Goal: Task Accomplishment & Management: Manage account settings

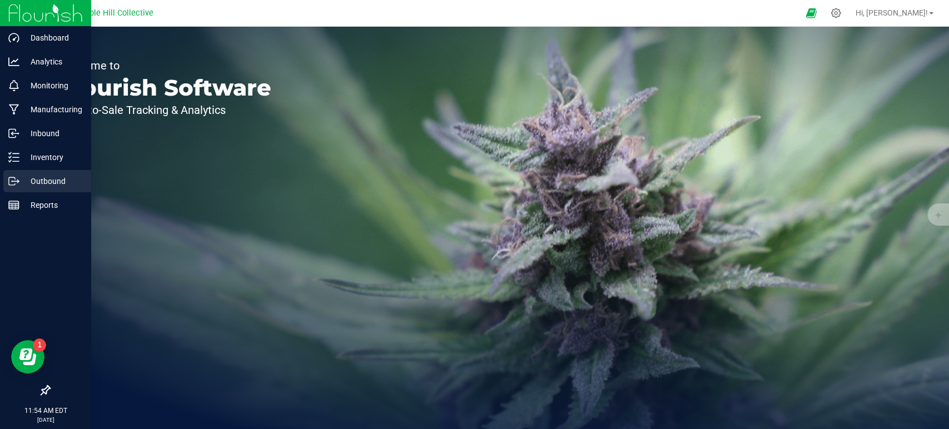
click at [25, 176] on p "Outbound" at bounding box center [52, 181] width 67 height 13
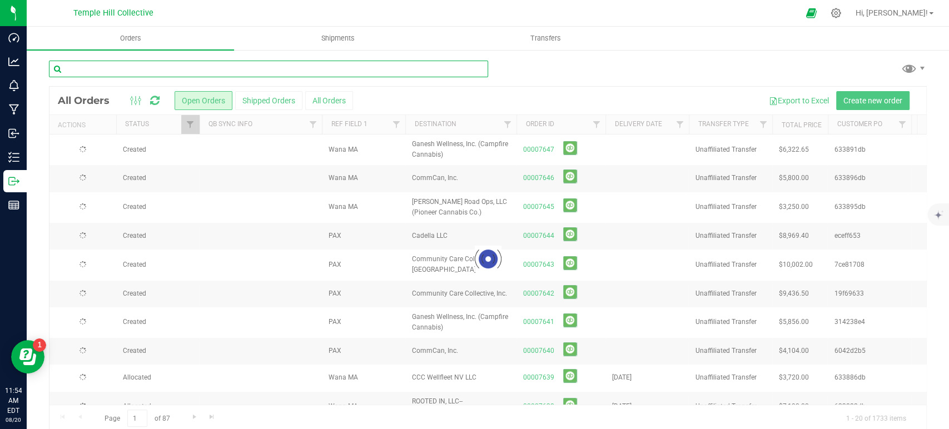
click at [291, 71] on input "text" at bounding box center [268, 69] width 439 height 17
paste input "f31f837a"
type input "f31f837a"
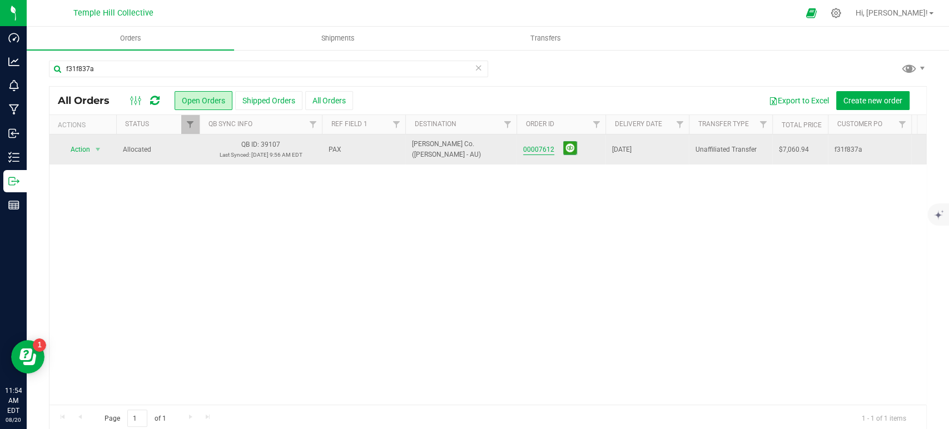
click at [547, 149] on link "00007612" at bounding box center [538, 150] width 31 height 11
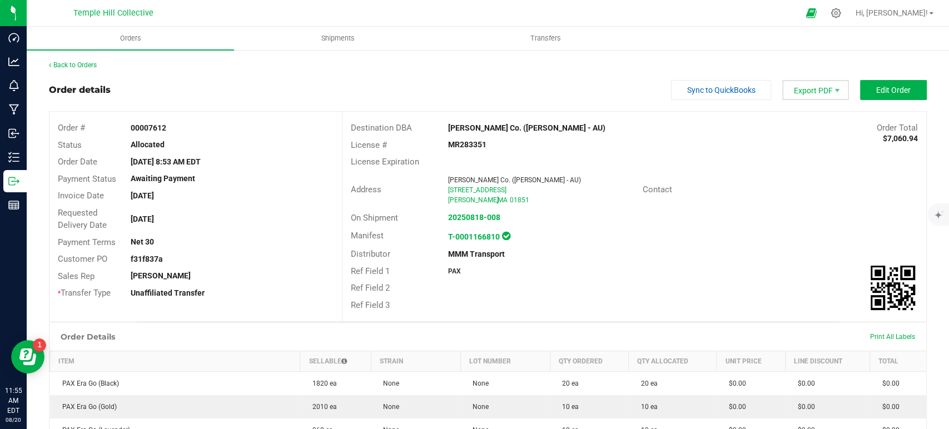
click at [804, 93] on span "Export PDF" at bounding box center [815, 90] width 67 height 20
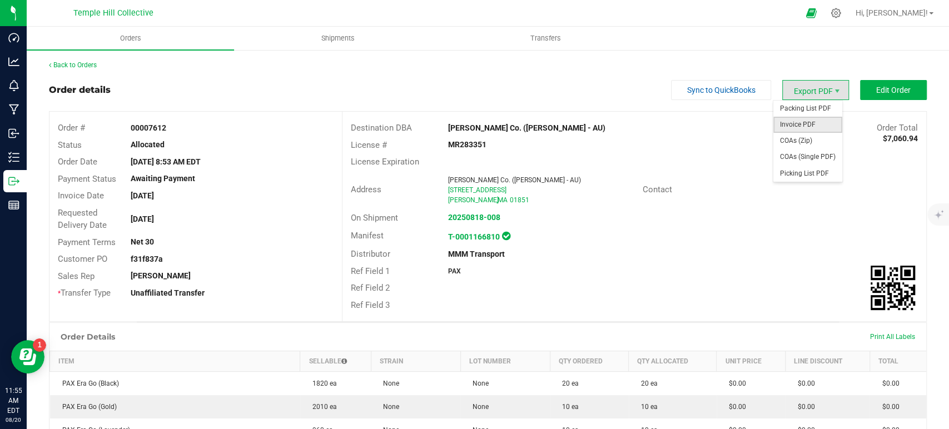
click at [805, 125] on span "Invoice PDF" at bounding box center [807, 125] width 69 height 16
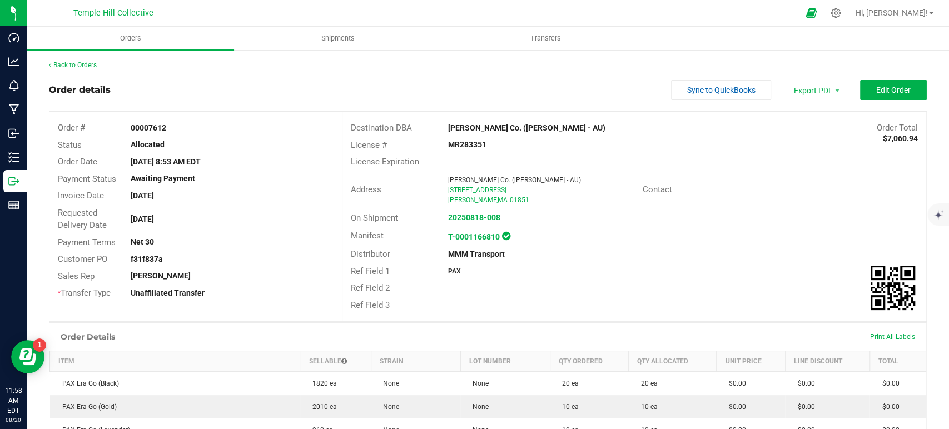
click at [80, 69] on div "Back to Orders" at bounding box center [488, 65] width 878 height 10
click at [93, 64] on link "Back to Orders" at bounding box center [73, 65] width 48 height 8
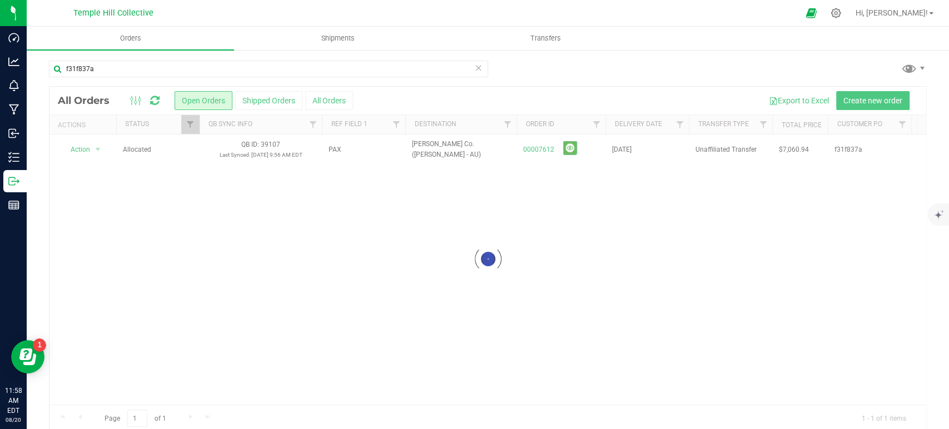
click at [475, 66] on icon at bounding box center [479, 67] width 8 height 13
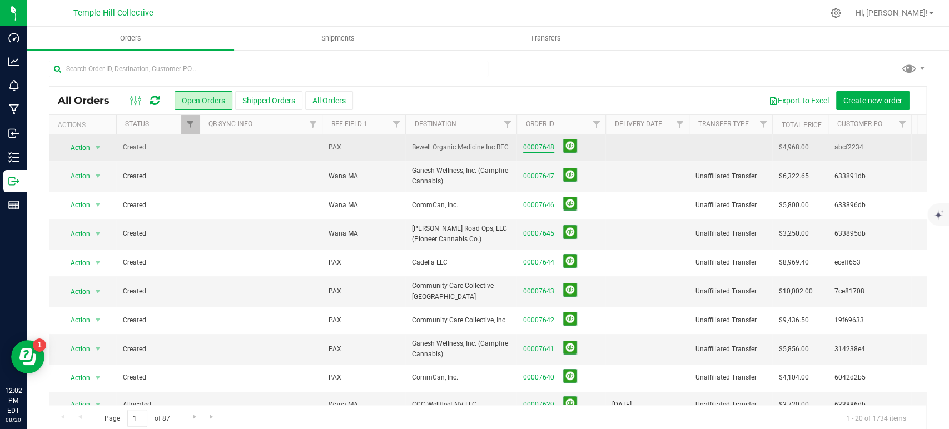
click at [541, 144] on link "00007648" at bounding box center [538, 147] width 31 height 11
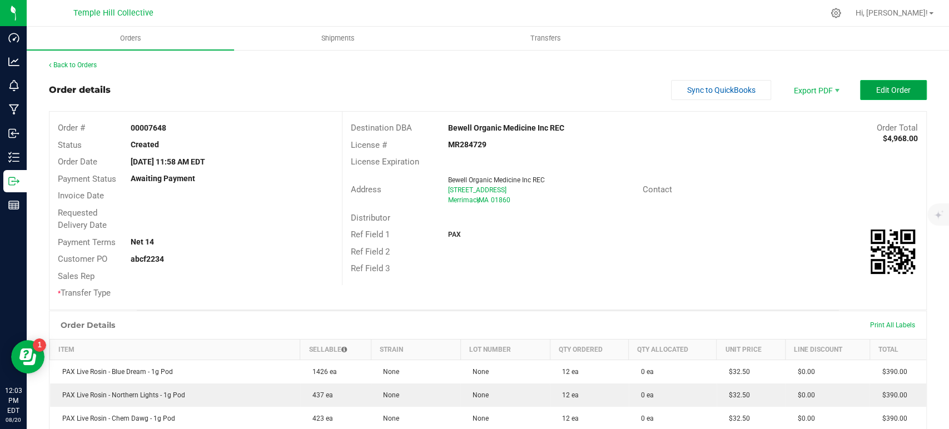
click at [863, 87] on button "Edit Order" at bounding box center [893, 90] width 67 height 20
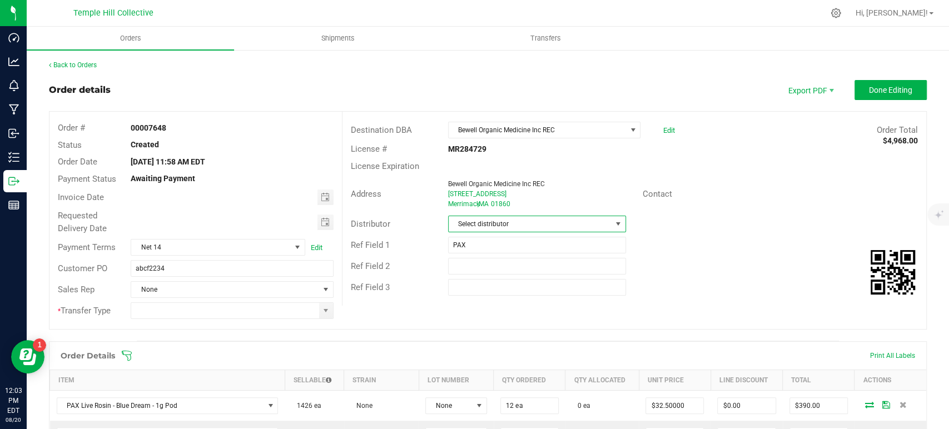
click at [466, 221] on span "Select distributor" at bounding box center [530, 224] width 163 height 16
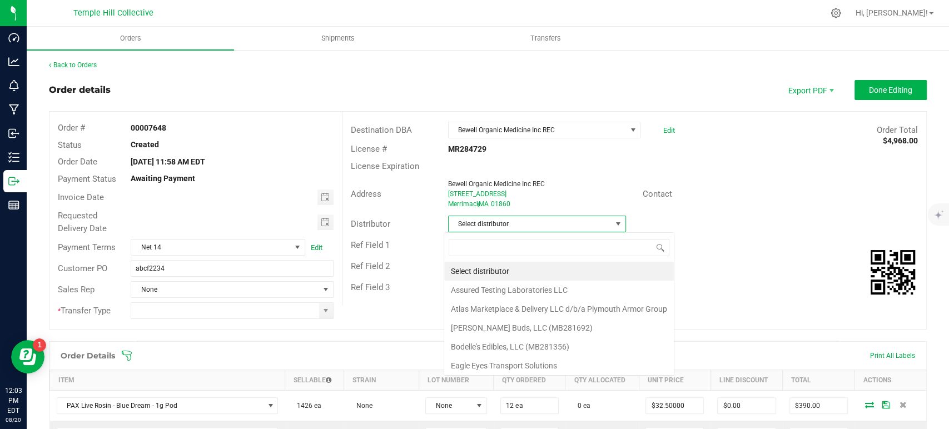
scroll to position [16, 176]
type input "mmm"
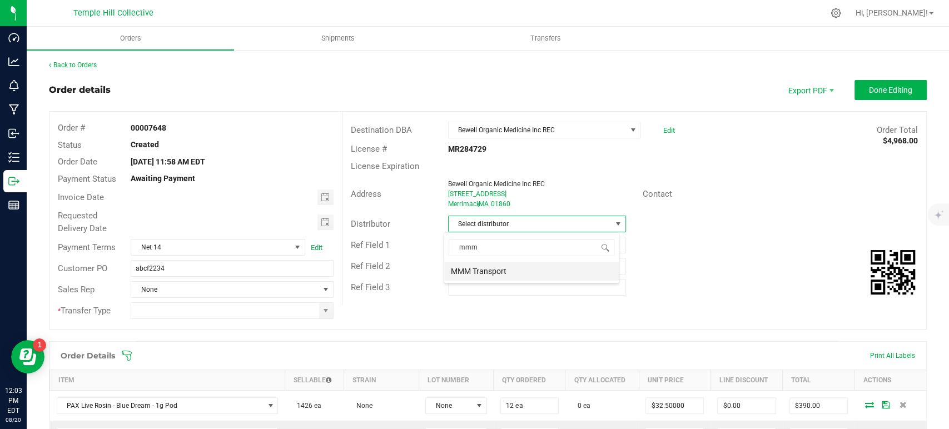
click at [506, 272] on li "MMM Transport" at bounding box center [531, 271] width 175 height 19
click at [325, 311] on span at bounding box center [325, 310] width 9 height 9
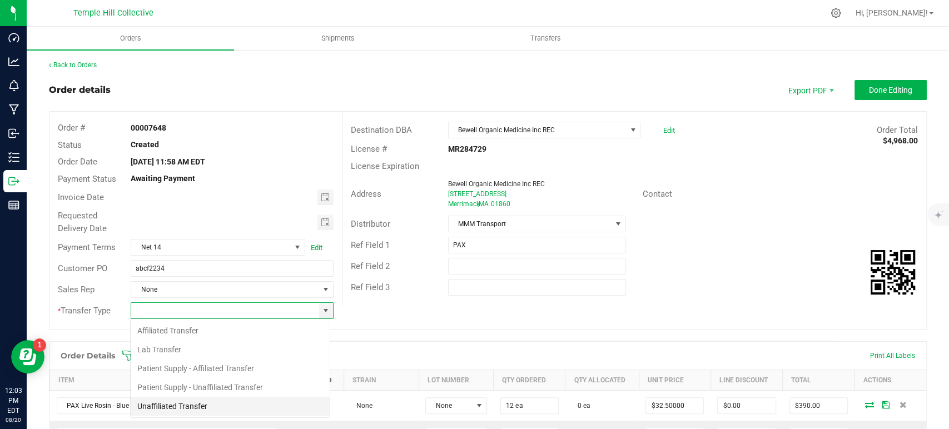
scroll to position [16, 200]
click at [196, 401] on li "Unaffiliated Transfer" at bounding box center [230, 406] width 199 height 19
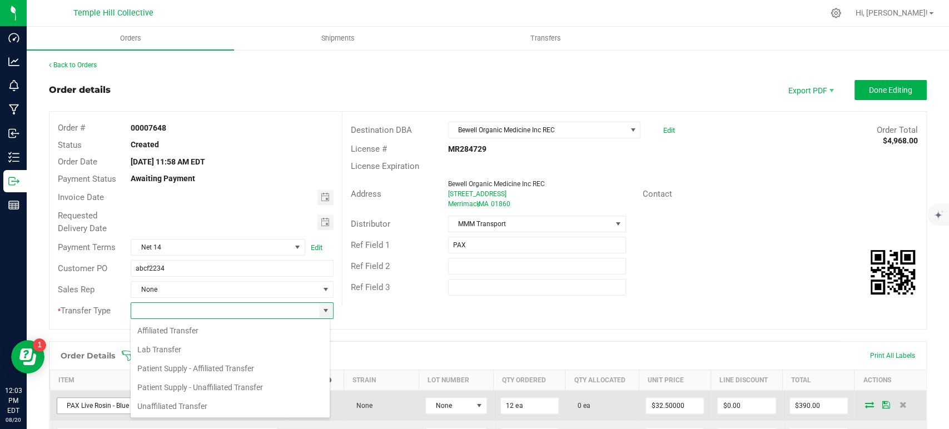
type input "Unaffiliated Transfer"
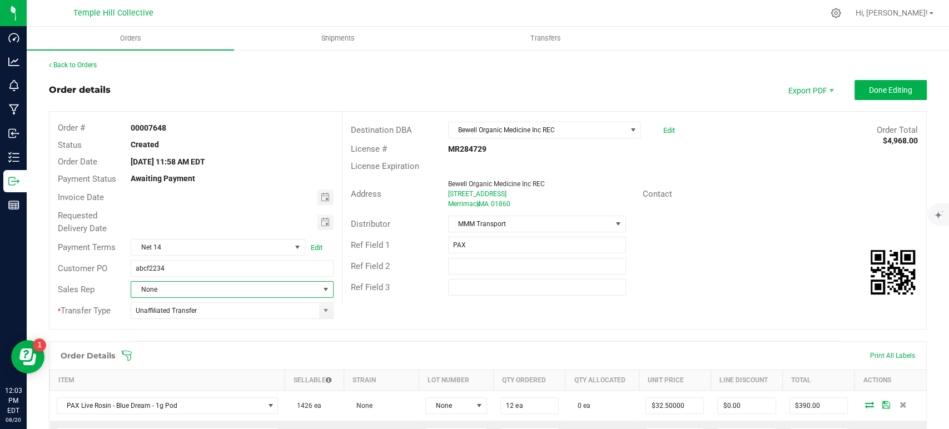
click at [190, 286] on span "None" at bounding box center [224, 290] width 187 height 16
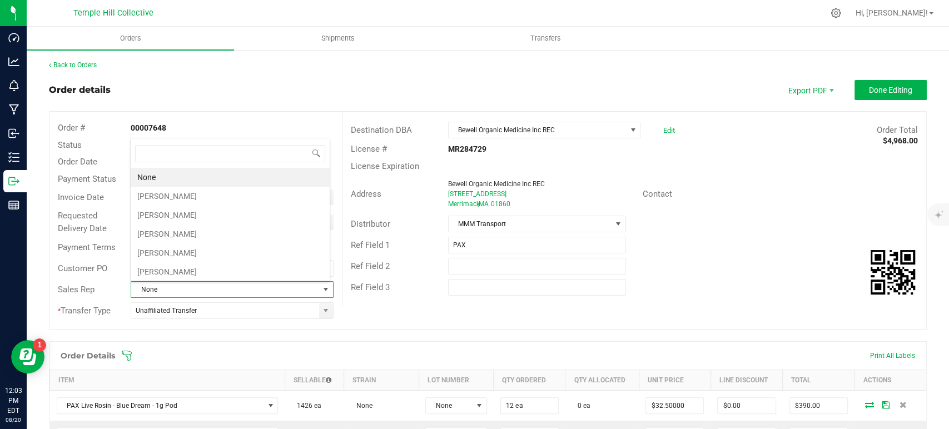
scroll to position [16, 197]
type input "marc"
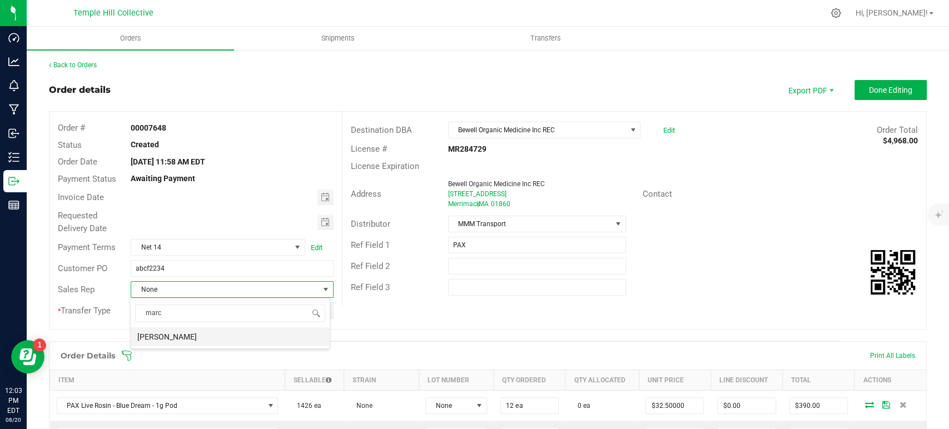
click at [203, 335] on li "[PERSON_NAME]" at bounding box center [230, 336] width 199 height 19
click at [879, 88] on span "Done Editing" at bounding box center [890, 90] width 43 height 9
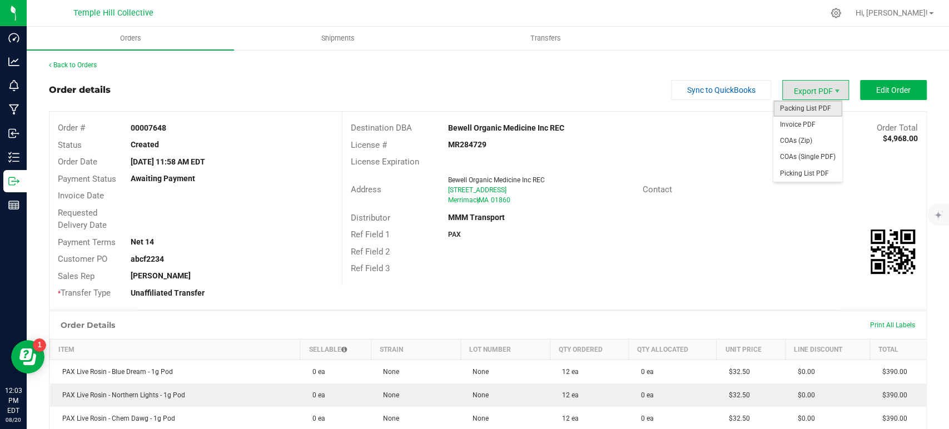
click at [810, 107] on span "Packing List PDF" at bounding box center [807, 109] width 69 height 16
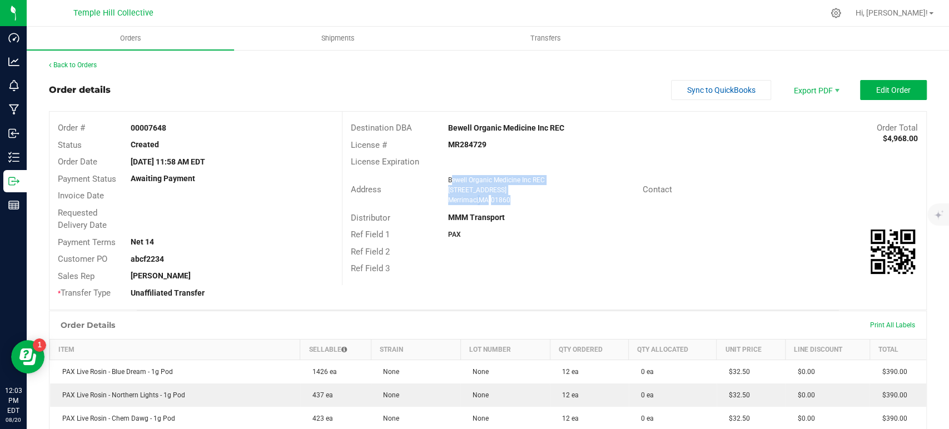
drag, startPoint x: 470, startPoint y: 195, endPoint x: 445, endPoint y: 181, distance: 28.6
click at [448, 181] on ngx-name-and-address "Bewell Organic Medicine Inc REC 17 Broad Street Merrimack , MA 01860" at bounding box center [541, 190] width 186 height 30
click at [525, 207] on div "Address Bewell Organic Medicine Inc REC 17 Broad Street Merrimack , MA 01860 Co…" at bounding box center [634, 190] width 584 height 39
drag, startPoint x: 510, startPoint y: 200, endPoint x: 443, endPoint y: 183, distance: 68.6
click at [448, 183] on ngx-name-and-address "Bewell Organic Medicine Inc REC 17 Broad Street Merrimack , MA 01860" at bounding box center [541, 190] width 186 height 30
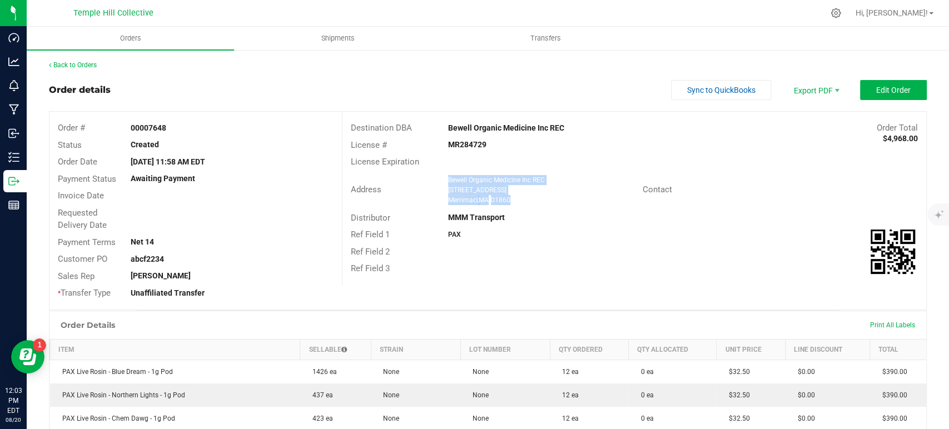
copy ngx-name-and-address "Bewell Organic Medicine Inc REC 17 Broad Street Merrimack , MA 01860"
click at [454, 141] on strong "MR284729" at bounding box center [467, 144] width 38 height 9
copy strong "MR284729"
click at [86, 67] on link "Back to Orders" at bounding box center [73, 65] width 48 height 8
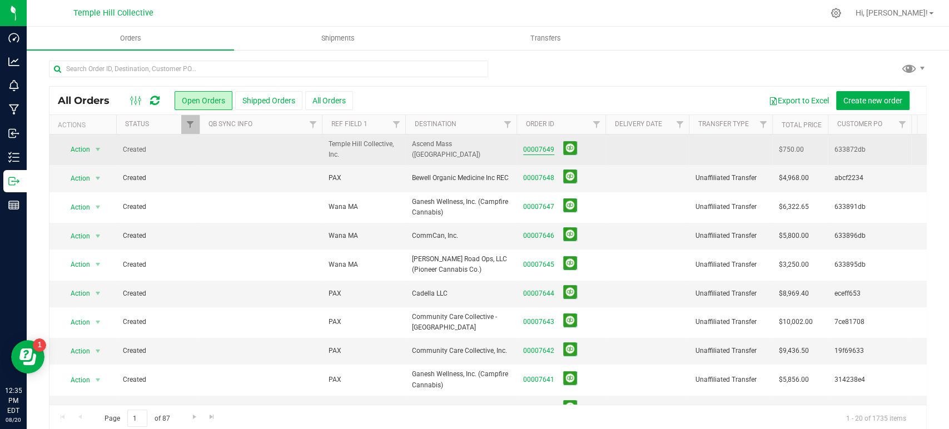
click at [544, 150] on link "00007649" at bounding box center [538, 150] width 31 height 11
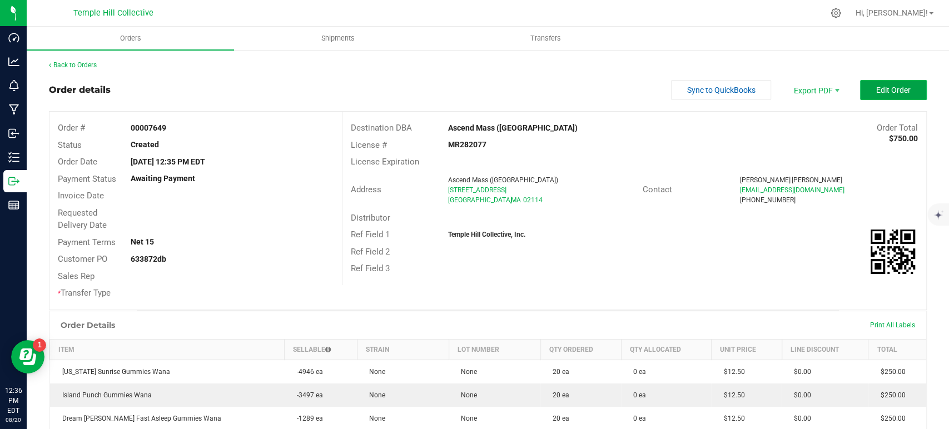
click at [864, 93] on button "Edit Order" at bounding box center [893, 90] width 67 height 20
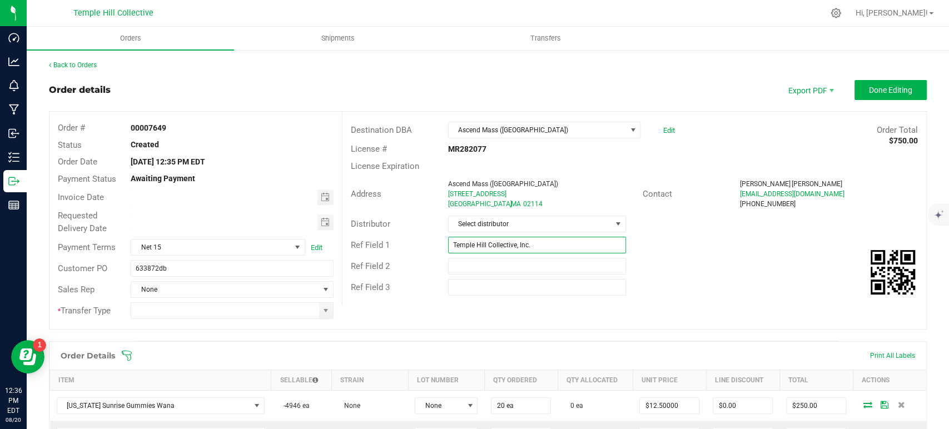
drag, startPoint x: 540, startPoint y: 243, endPoint x: 450, endPoint y: 252, distance: 89.9
click at [450, 252] on input "Temple Hill Collective, Inc." at bounding box center [537, 245] width 178 height 17
type input "T"
type input "Wana MA"
click at [511, 220] on span "Select distributor" at bounding box center [530, 224] width 163 height 16
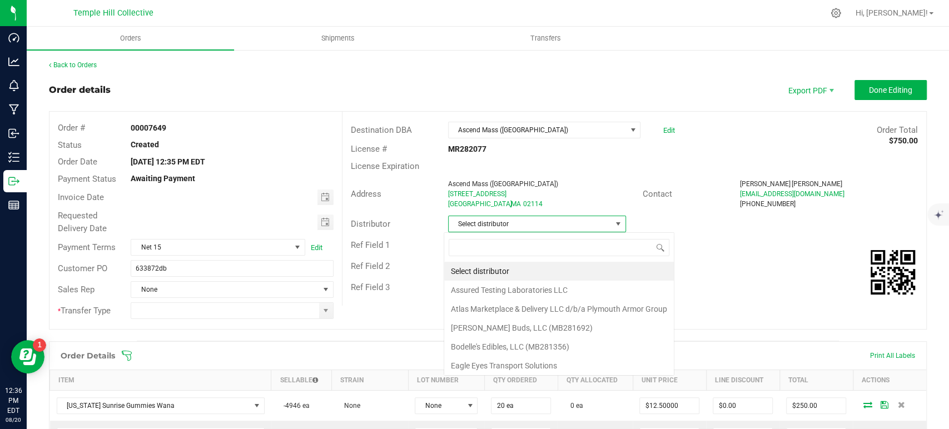
scroll to position [16, 176]
type input "mmm"
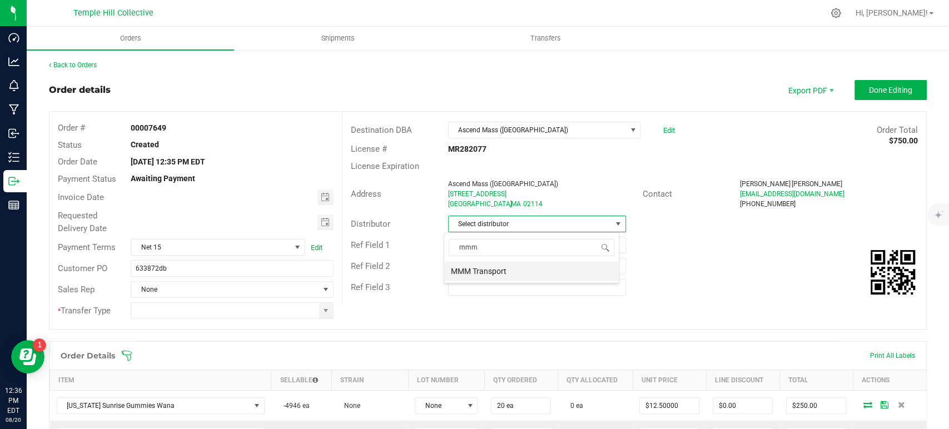
click at [516, 271] on li "MMM Transport" at bounding box center [531, 271] width 175 height 19
click at [321, 307] on span at bounding box center [325, 310] width 9 height 9
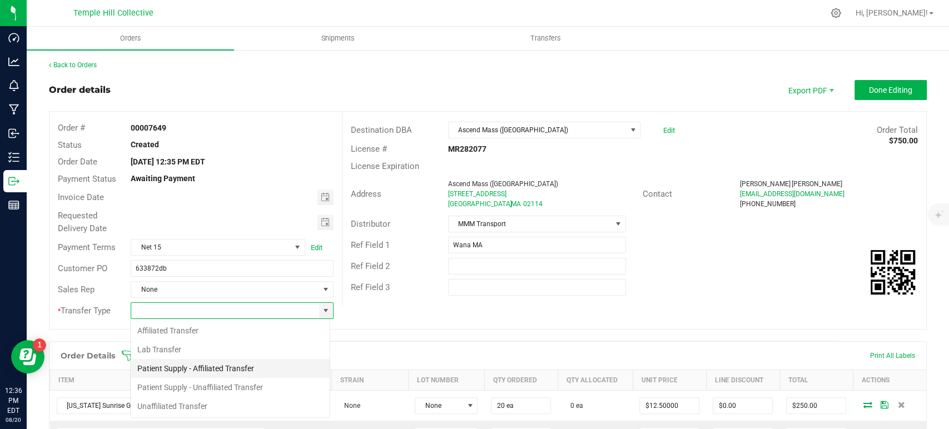
scroll to position [16, 200]
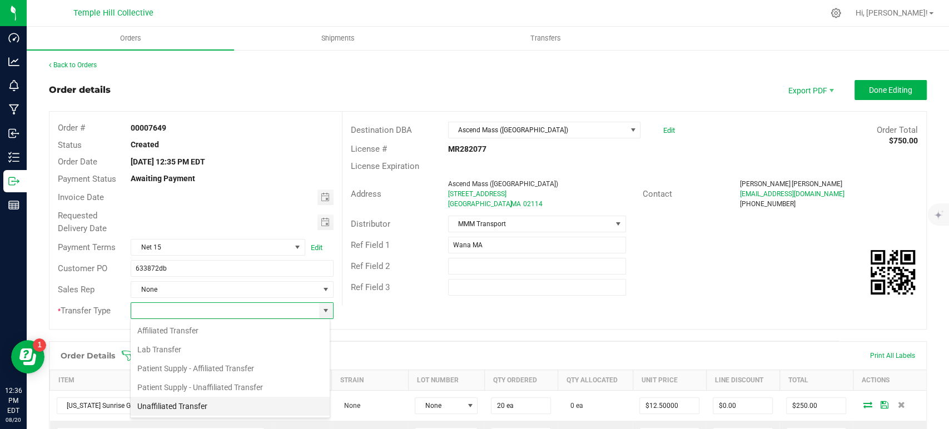
click at [165, 403] on li "Unaffiliated Transfer" at bounding box center [230, 406] width 199 height 19
type input "Unaffiliated Transfer"
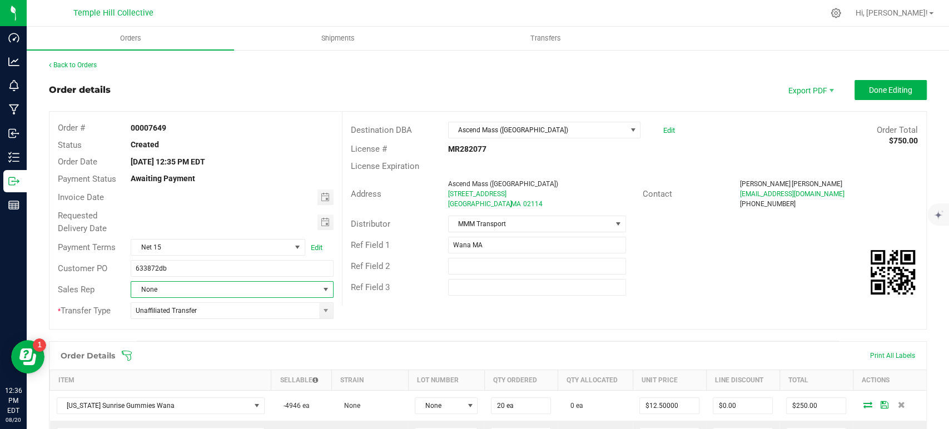
click at [181, 286] on span "None" at bounding box center [224, 290] width 187 height 16
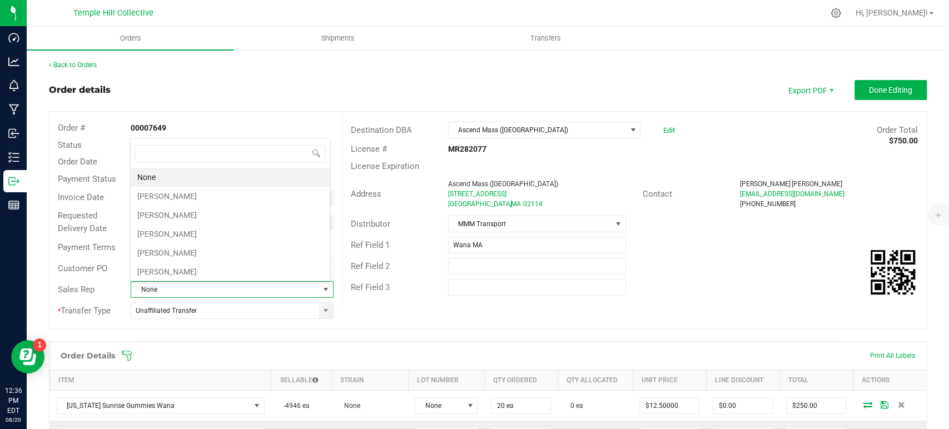
scroll to position [16, 197]
click at [183, 275] on li "[PERSON_NAME]" at bounding box center [230, 271] width 199 height 19
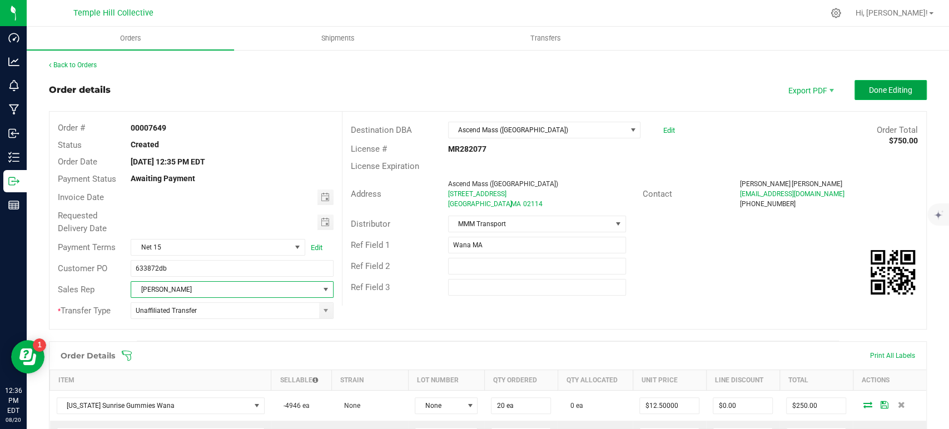
click at [872, 86] on span "Done Editing" at bounding box center [890, 90] width 43 height 9
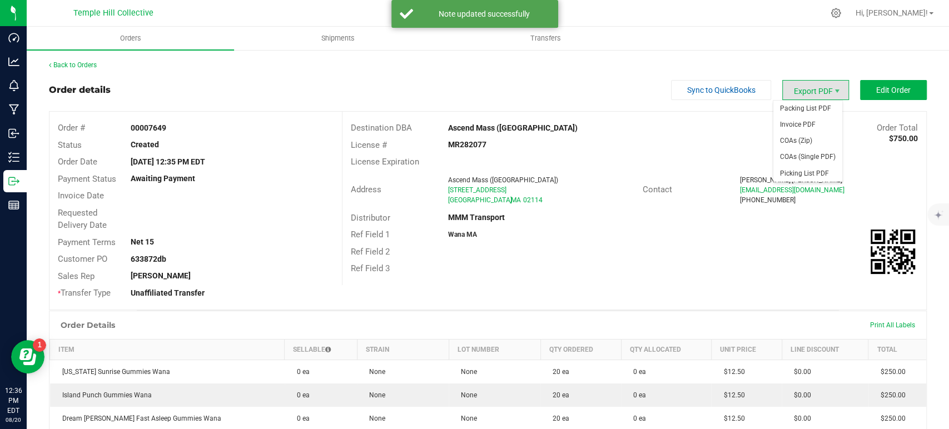
click at [802, 89] on span "Export PDF" at bounding box center [815, 90] width 67 height 20
click at [806, 101] on span "Packing List PDF" at bounding box center [807, 109] width 69 height 16
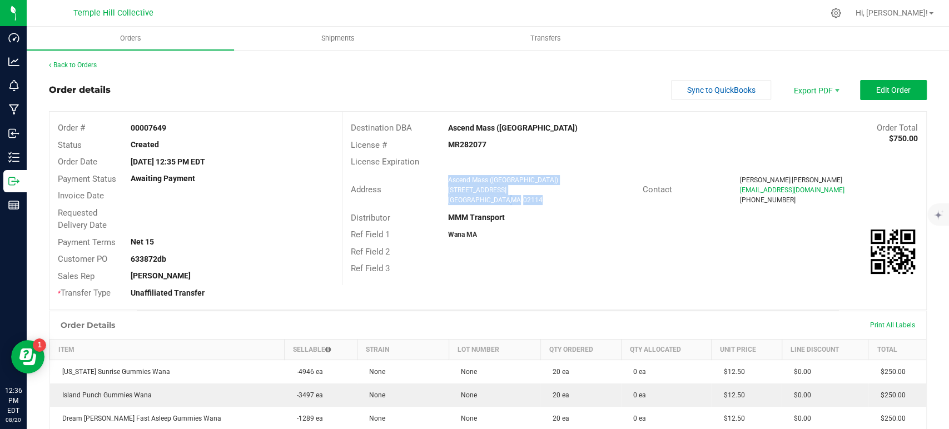
drag, startPoint x: 504, startPoint y: 198, endPoint x: 445, endPoint y: 177, distance: 62.6
click at [448, 177] on ngx-name-and-address "Ascend Mass (Boston) 268-274 Friend Street Boston , MA 02114" at bounding box center [541, 190] width 186 height 30
copy ngx-name-and-address "Ascend Mass (Boston) 268-274 Friend Street Boston , MA 02114"
click at [459, 145] on strong "MR282077" at bounding box center [467, 144] width 38 height 9
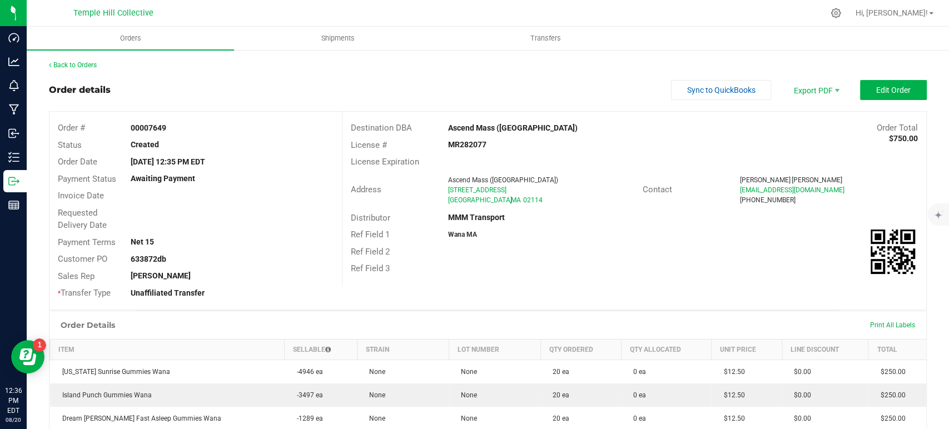
copy strong "MR282077"
click at [67, 62] on link "Back to Orders" at bounding box center [73, 65] width 48 height 8
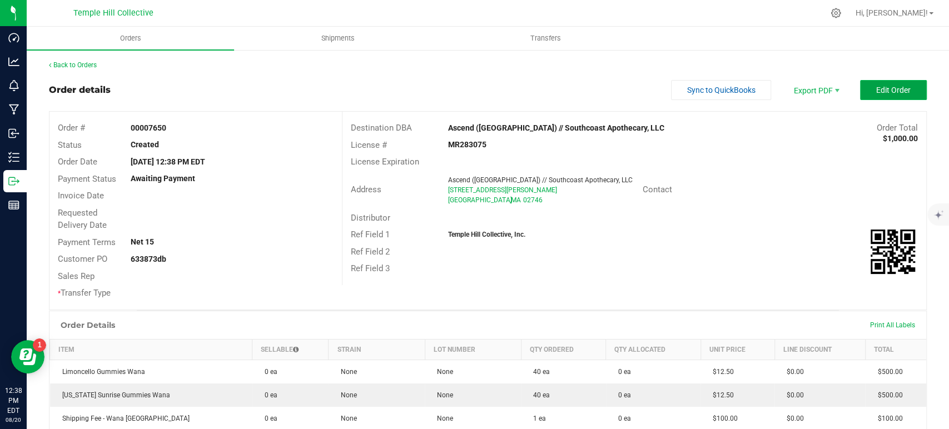
click at [876, 86] on span "Edit Order" at bounding box center [893, 90] width 34 height 9
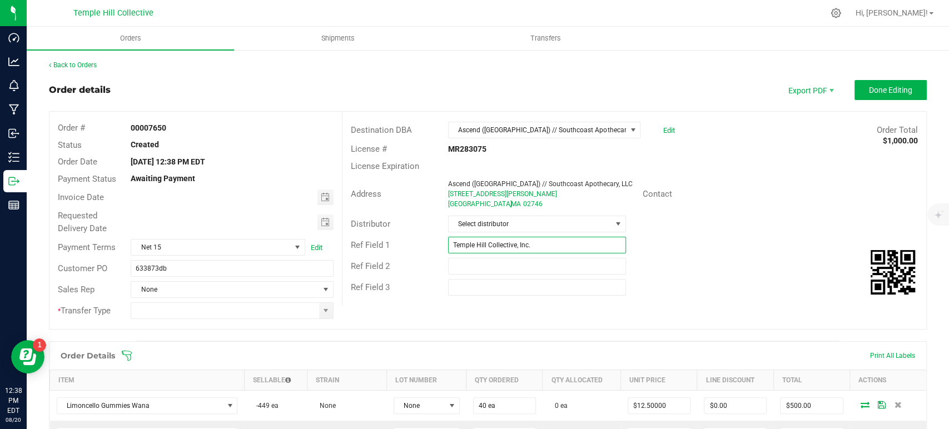
drag, startPoint x: 563, startPoint y: 243, endPoint x: 444, endPoint y: 244, distance: 119.5
click at [448, 244] on input "Temple Hill Collective, Inc." at bounding box center [537, 245] width 178 height 17
type input "Wana MA"
click at [507, 221] on span "Select distributor" at bounding box center [530, 224] width 163 height 16
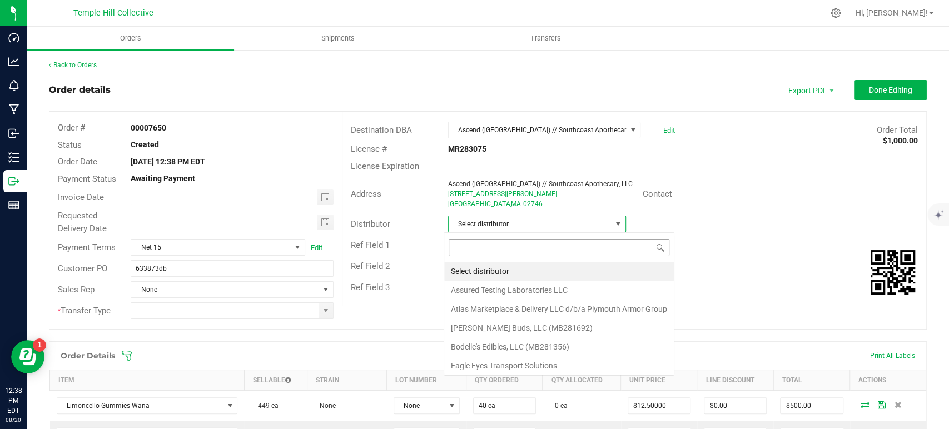
scroll to position [16, 176]
type input "mmm"
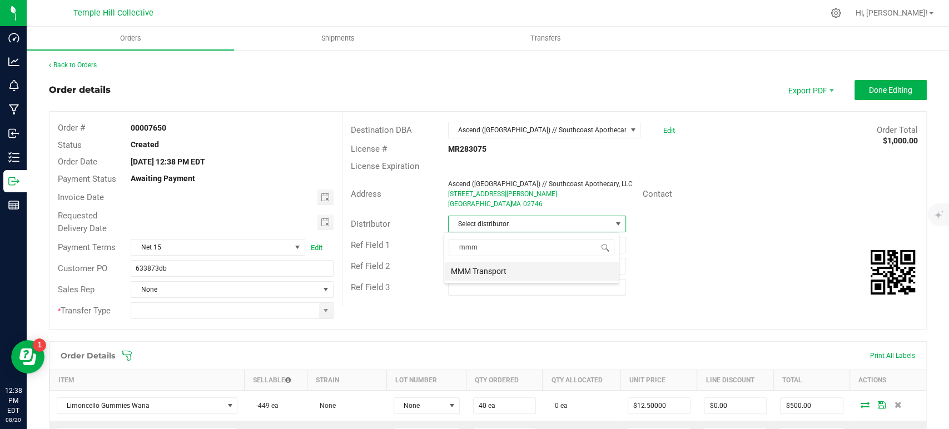
click at [517, 265] on li "MMM Transport" at bounding box center [531, 271] width 175 height 19
click at [322, 312] on span at bounding box center [325, 310] width 9 height 9
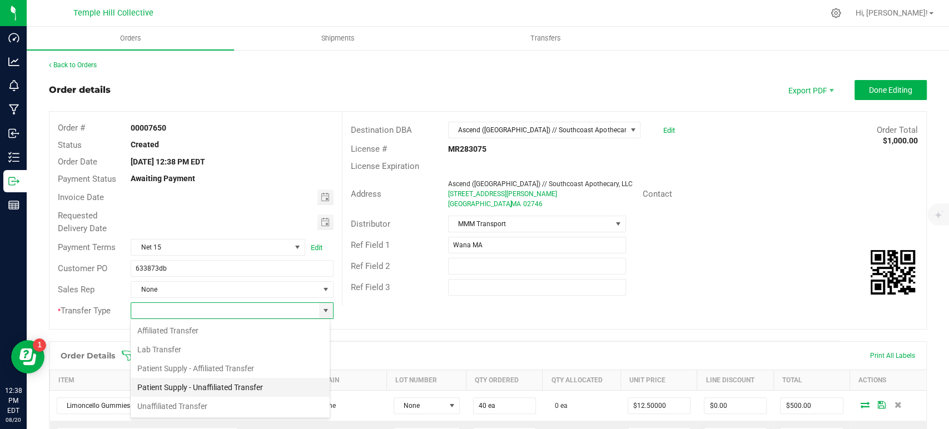
scroll to position [16, 200]
click at [197, 401] on li "Unaffiliated Transfer" at bounding box center [230, 406] width 199 height 19
type input "Unaffiliated Transfer"
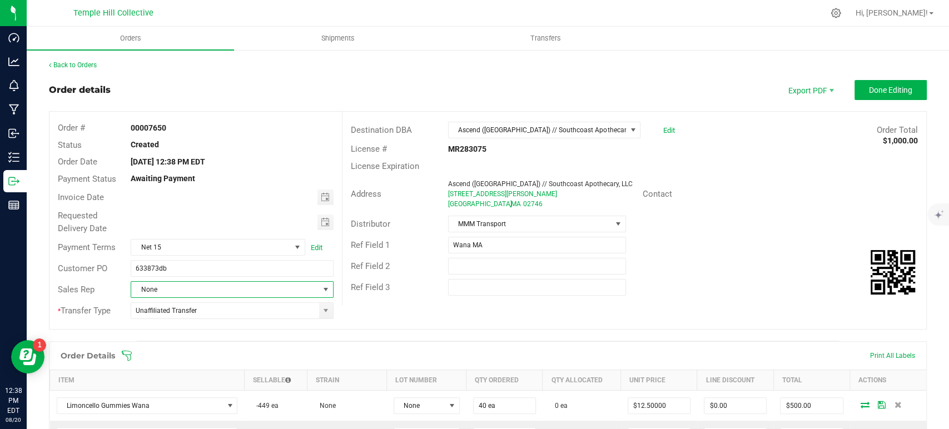
click at [229, 288] on span "None" at bounding box center [224, 290] width 187 height 16
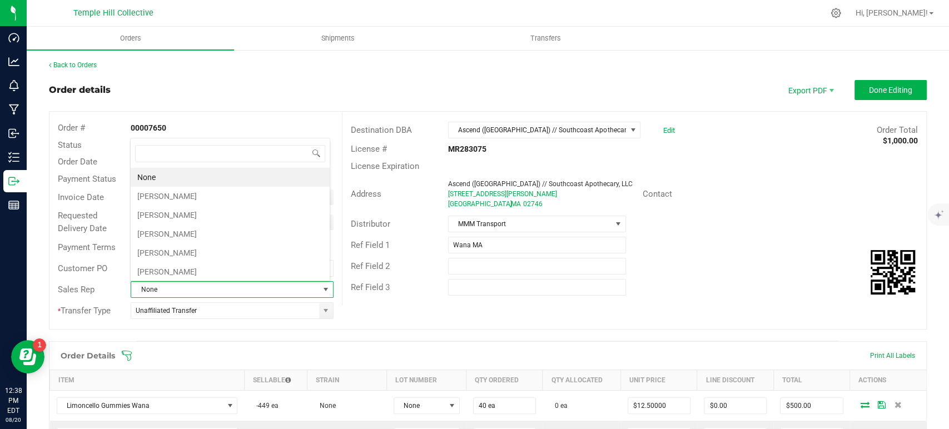
scroll to position [16, 197]
click at [226, 274] on li "[PERSON_NAME]" at bounding box center [230, 271] width 199 height 19
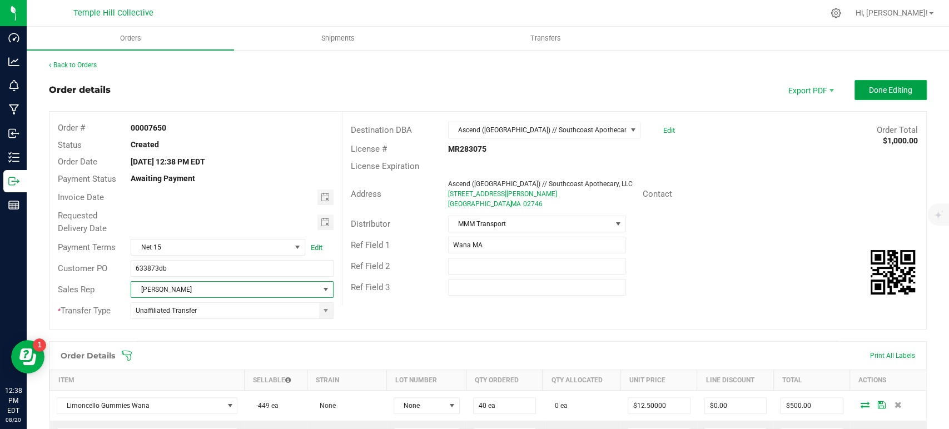
click at [870, 89] on span "Done Editing" at bounding box center [890, 90] width 43 height 9
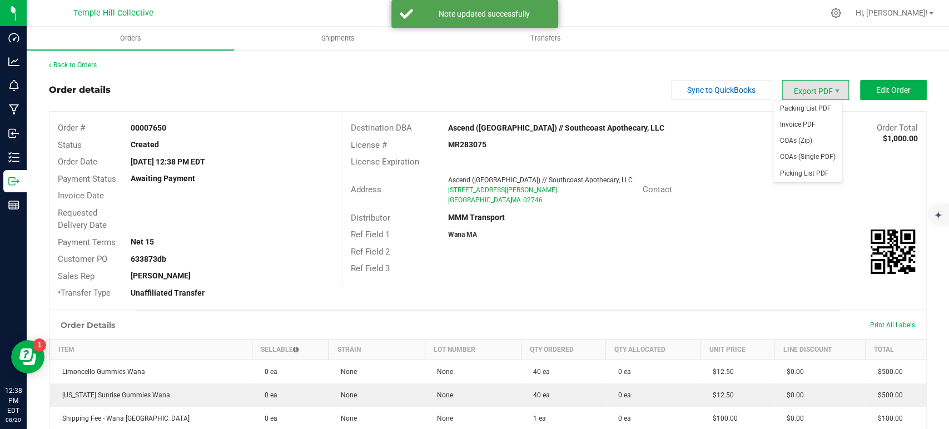
click at [806, 92] on span "Export PDF" at bounding box center [815, 90] width 67 height 20
click at [803, 126] on span "Invoice PDF" at bounding box center [807, 125] width 69 height 16
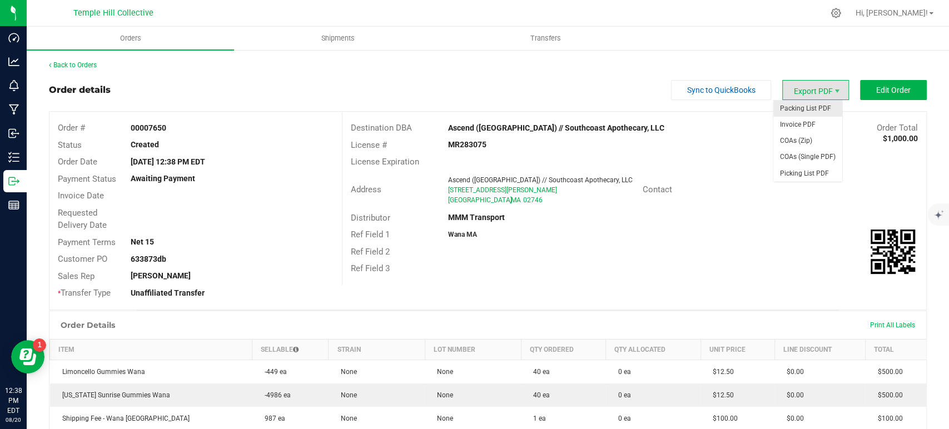
drag, startPoint x: 809, startPoint y: 91, endPoint x: 799, endPoint y: 106, distance: 17.6
click at [809, 91] on span "Export PDF" at bounding box center [815, 90] width 67 height 20
click at [796, 110] on span "Packing List PDF" at bounding box center [807, 109] width 69 height 16
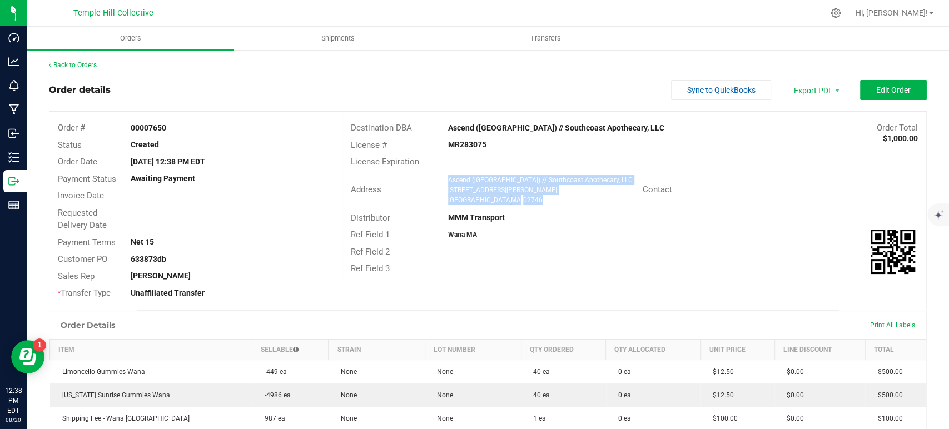
drag, startPoint x: 524, startPoint y: 201, endPoint x: 442, endPoint y: 178, distance: 85.4
click at [442, 178] on div "Ascend ([GEOGRAPHIC_DATA]) // Southcoast Apothecary, LLC [STREET_ADDRESS][PERSO…" at bounding box center [542, 190] width 200 height 30
copy ngx-name-and-address "Ascend ([GEOGRAPHIC_DATA]) // Southcoast Apothecary, LLC [STREET_ADDRESS][PERSO…"
click at [472, 141] on strong "MR283075" at bounding box center [467, 144] width 38 height 9
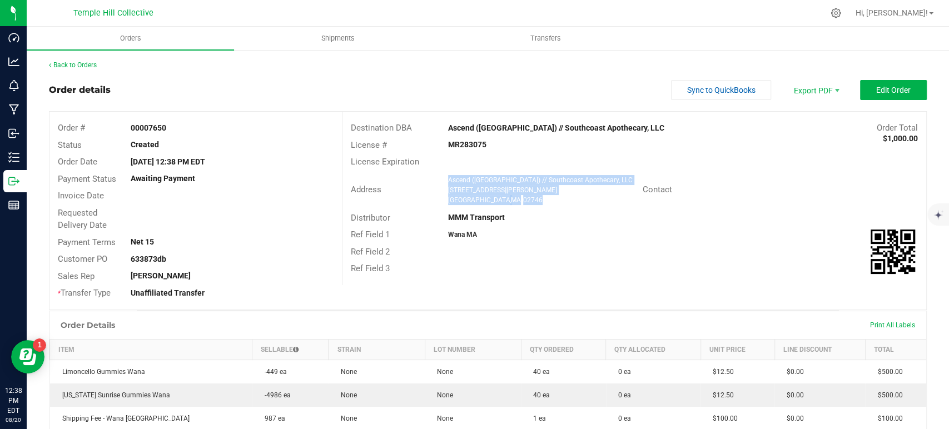
copy strong "MR283075"
click at [81, 67] on link "Back to Orders" at bounding box center [73, 65] width 48 height 8
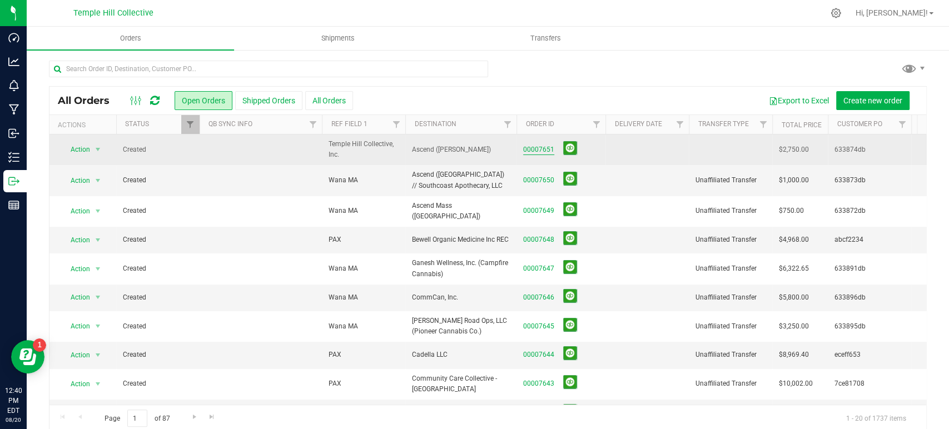
click at [531, 150] on link "00007651" at bounding box center [538, 150] width 31 height 11
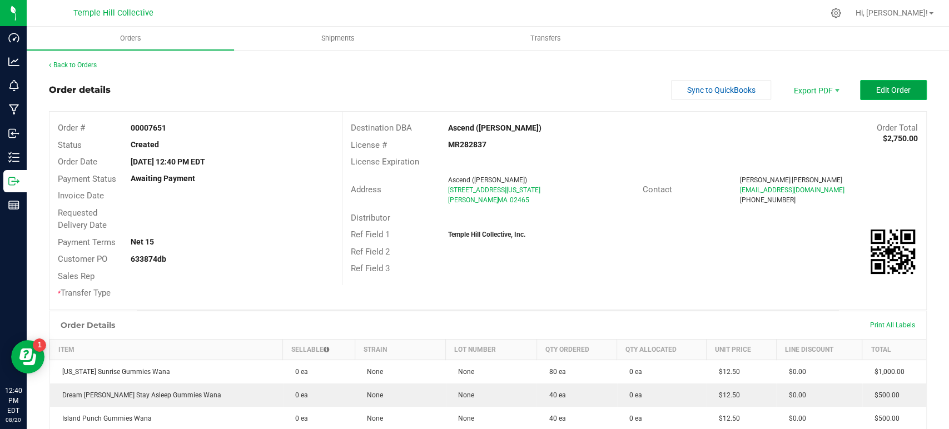
click at [876, 91] on span "Edit Order" at bounding box center [893, 90] width 34 height 9
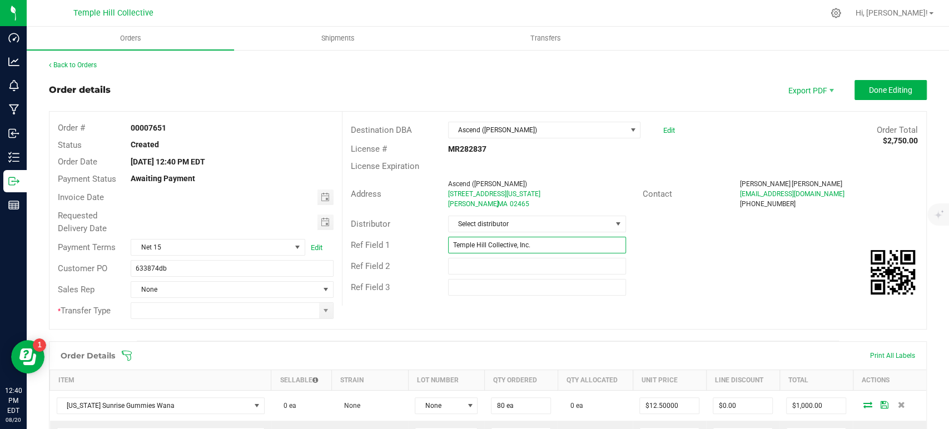
drag, startPoint x: 540, startPoint y: 245, endPoint x: 396, endPoint y: 246, distance: 144.0
click at [396, 246] on div "Ref Field 1 Temple Hill Collective, Inc." at bounding box center [634, 245] width 584 height 21
type input "Wana MA"
click at [530, 225] on span "Select distributor" at bounding box center [530, 224] width 163 height 16
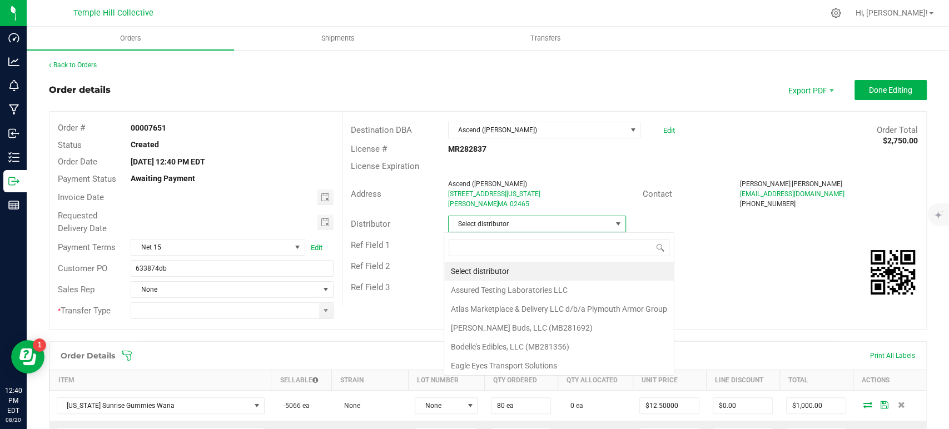
scroll to position [16, 176]
type input "mm"
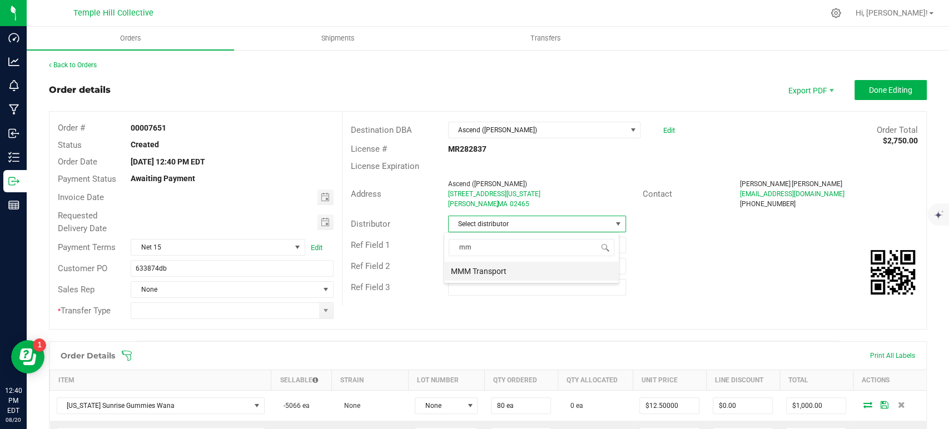
click at [514, 270] on li "MMM Transport" at bounding box center [531, 271] width 175 height 19
click at [322, 312] on span at bounding box center [325, 310] width 9 height 9
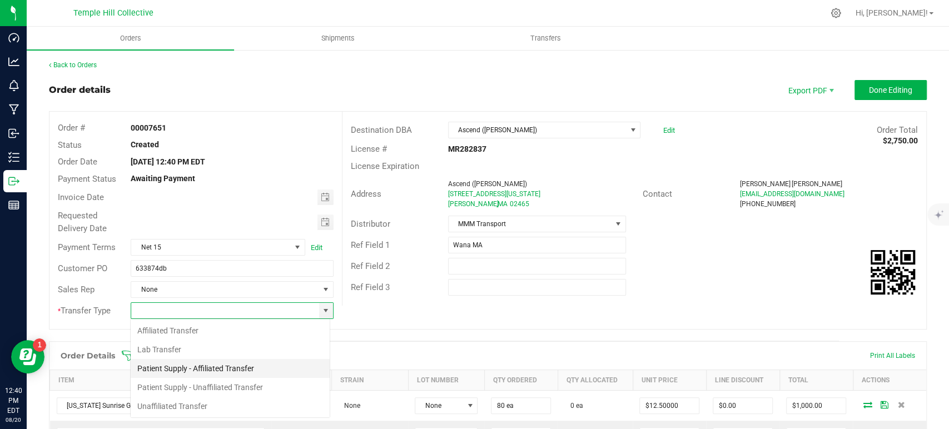
scroll to position [16, 200]
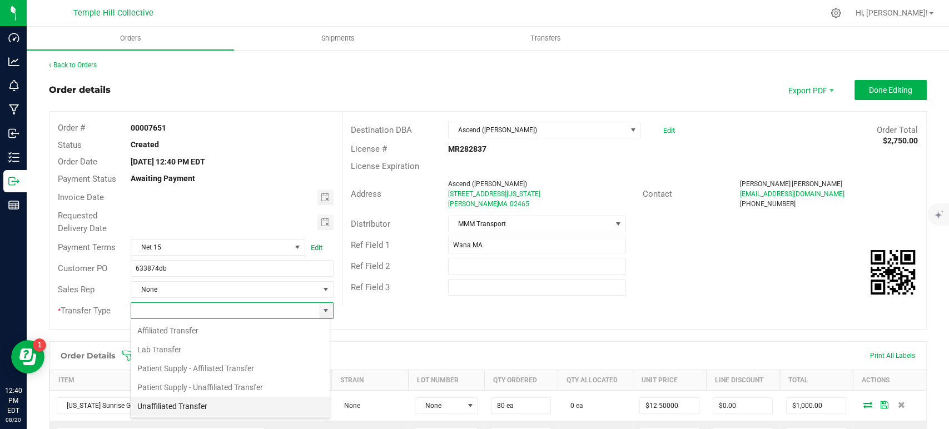
click at [202, 407] on li "Unaffiliated Transfer" at bounding box center [230, 406] width 199 height 19
type input "Unaffiliated Transfer"
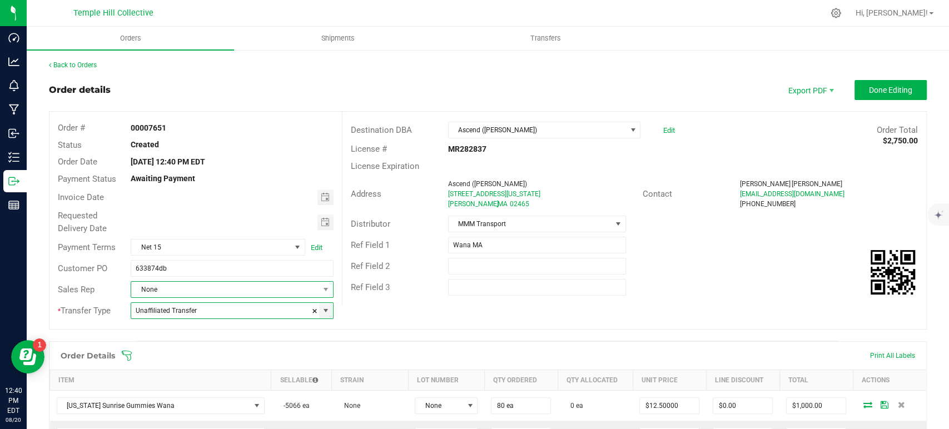
click at [229, 288] on span "None" at bounding box center [224, 290] width 187 height 16
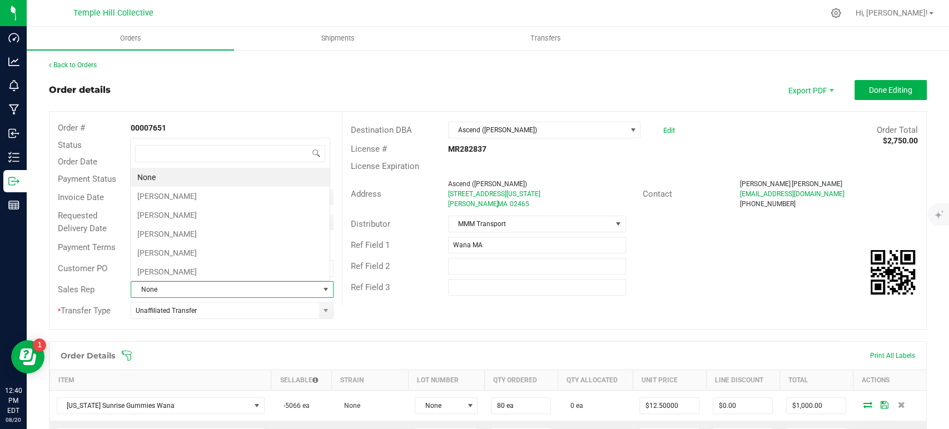
scroll to position [16, 197]
click at [200, 273] on li "[PERSON_NAME]" at bounding box center [230, 271] width 199 height 19
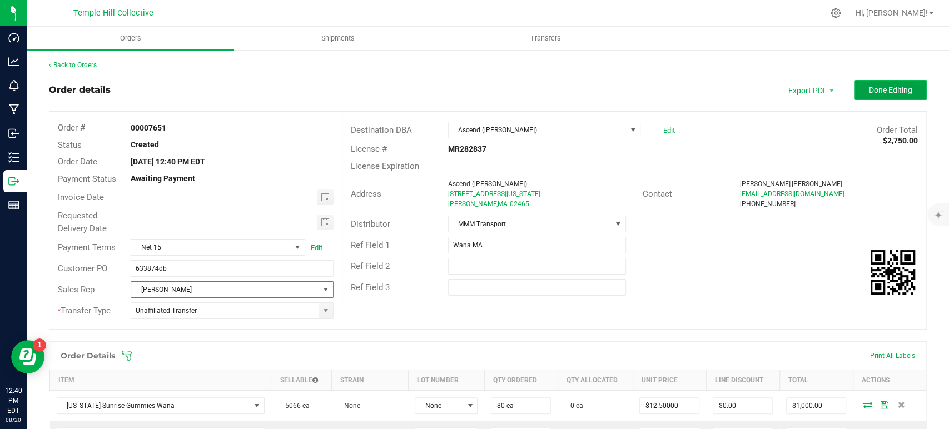
click at [881, 92] on span "Done Editing" at bounding box center [890, 90] width 43 height 9
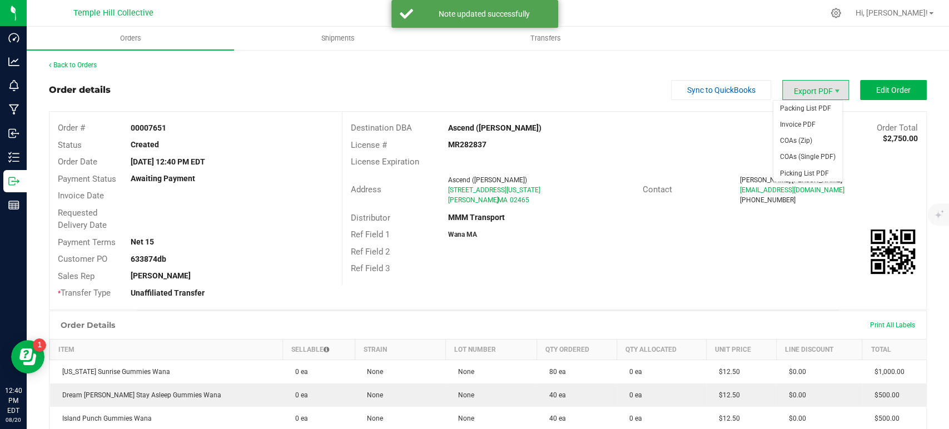
click at [807, 92] on span "Export PDF" at bounding box center [815, 90] width 67 height 20
click at [804, 110] on span "Packing List PDF" at bounding box center [807, 109] width 69 height 16
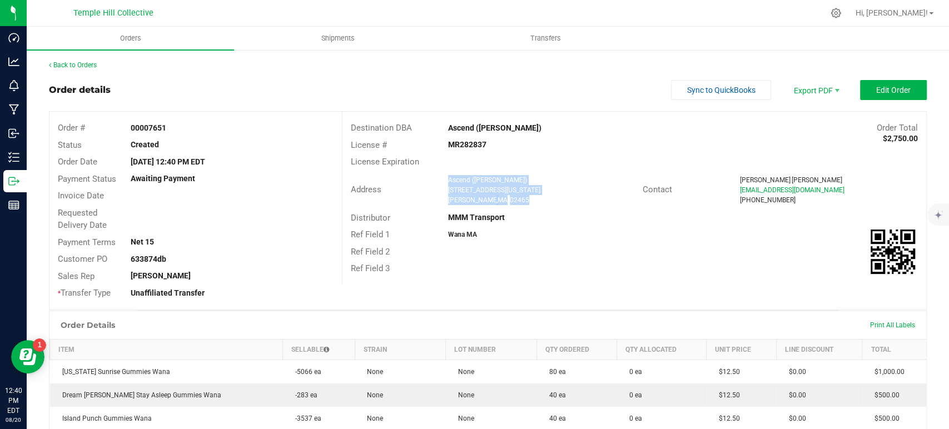
drag, startPoint x: 511, startPoint y: 199, endPoint x: 444, endPoint y: 182, distance: 70.0
click at [448, 182] on ngx-name-and-address "Ascend (Newton) 1089 Washington Street Newton , MA 02465" at bounding box center [541, 190] width 186 height 30
copy ngx-name-and-address "Ascend (Newton) 1089 Washington Street Newton , MA 02465"
click at [462, 143] on strong "MR282837" at bounding box center [467, 144] width 38 height 9
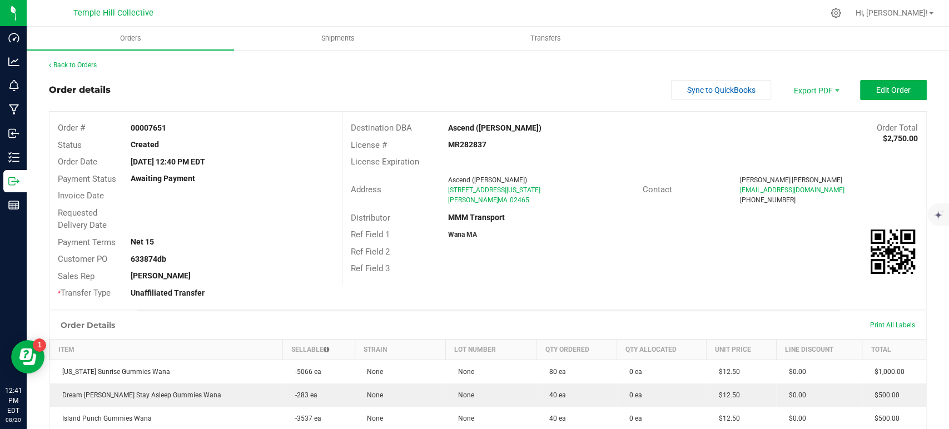
copy strong "MR282837"
click at [81, 63] on link "Back to Orders" at bounding box center [73, 65] width 48 height 8
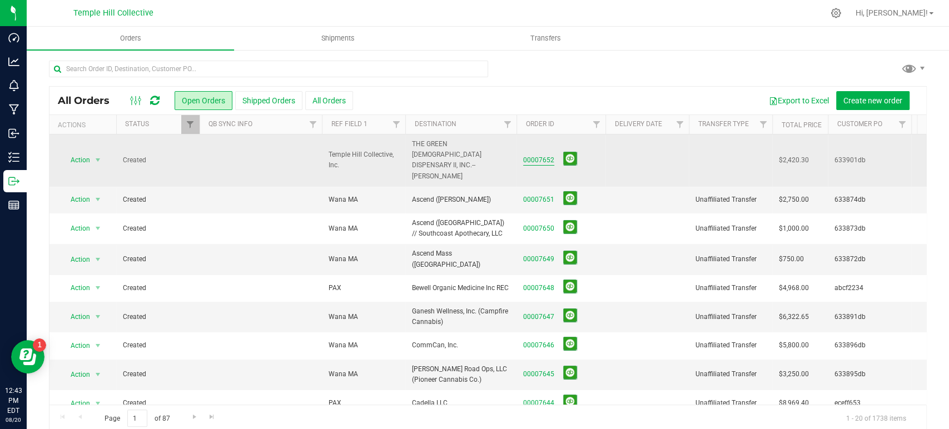
click at [543, 155] on link "00007652" at bounding box center [538, 160] width 31 height 11
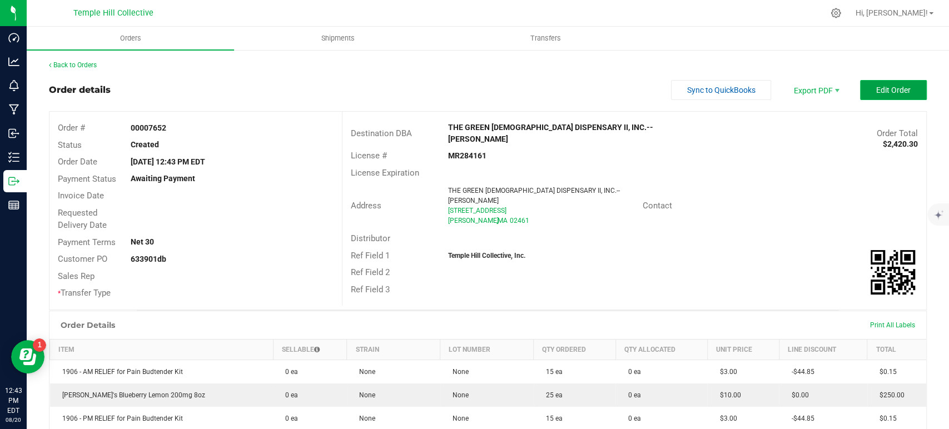
click at [863, 93] on button "Edit Order" at bounding box center [893, 90] width 67 height 20
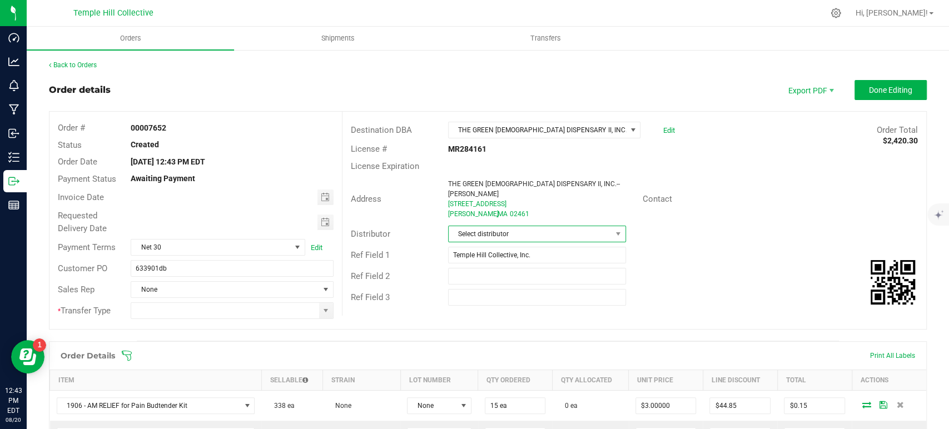
click at [515, 226] on span "Select distributor" at bounding box center [530, 234] width 163 height 16
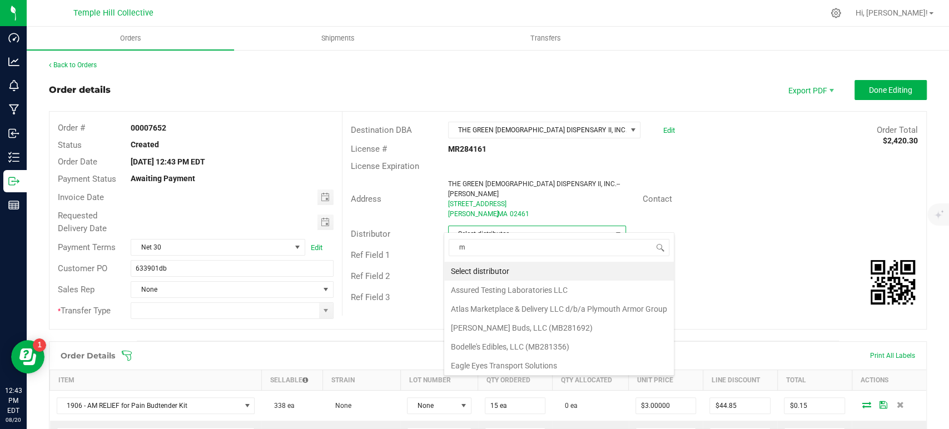
scroll to position [16, 176]
type input "mmm"
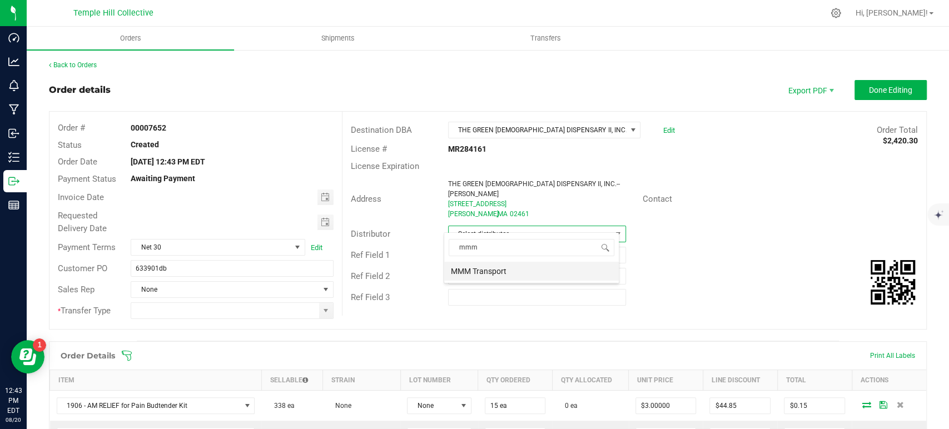
click at [513, 269] on li "MMM Transport" at bounding box center [531, 271] width 175 height 19
click at [321, 306] on span at bounding box center [325, 310] width 9 height 9
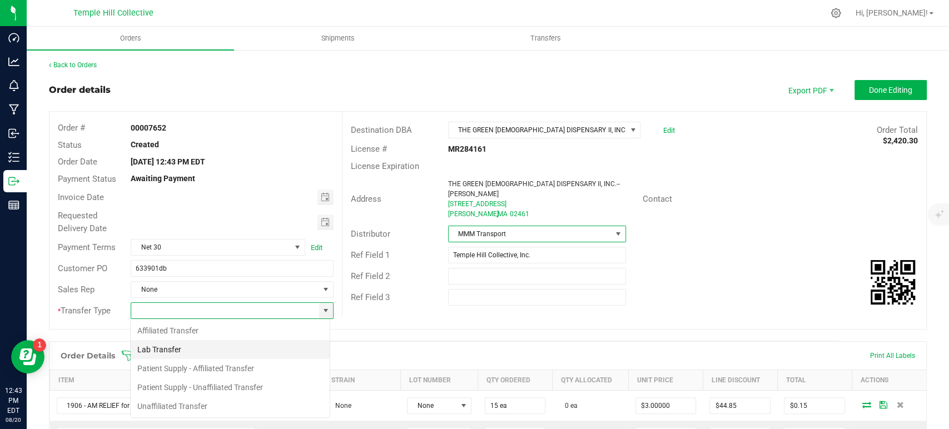
scroll to position [16, 200]
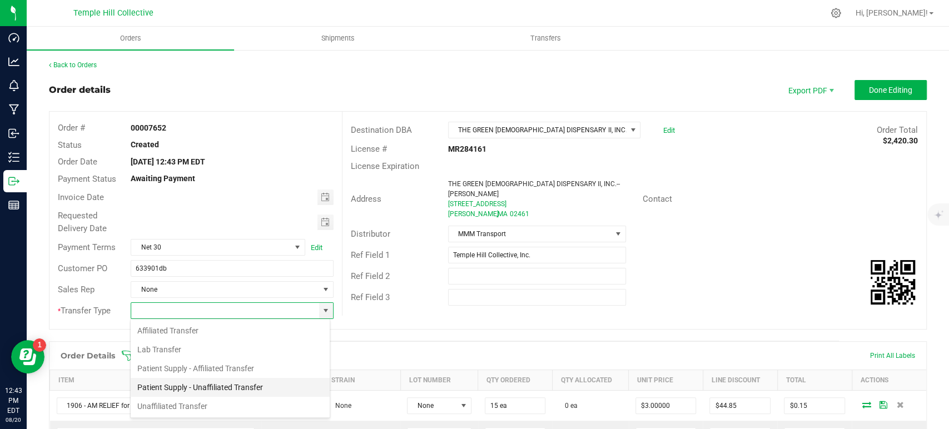
click at [196, 394] on li "Patient Supply - Unaffiliated Transfer" at bounding box center [230, 387] width 199 height 19
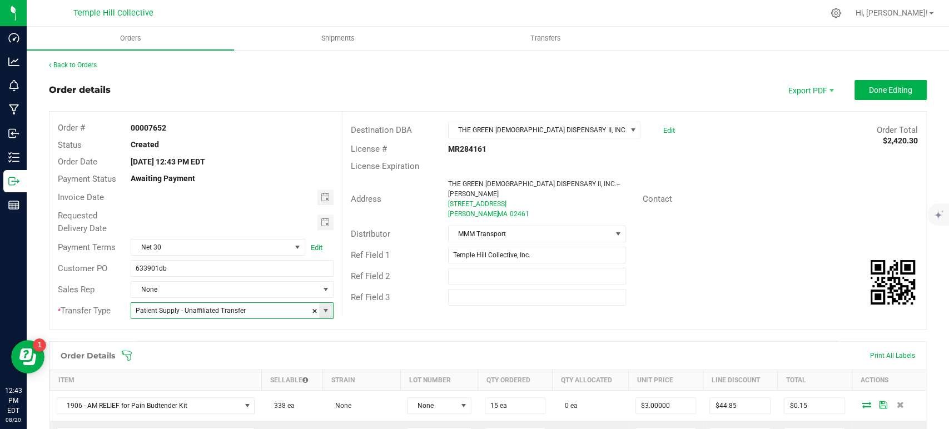
click at [325, 308] on span at bounding box center [325, 310] width 9 height 9
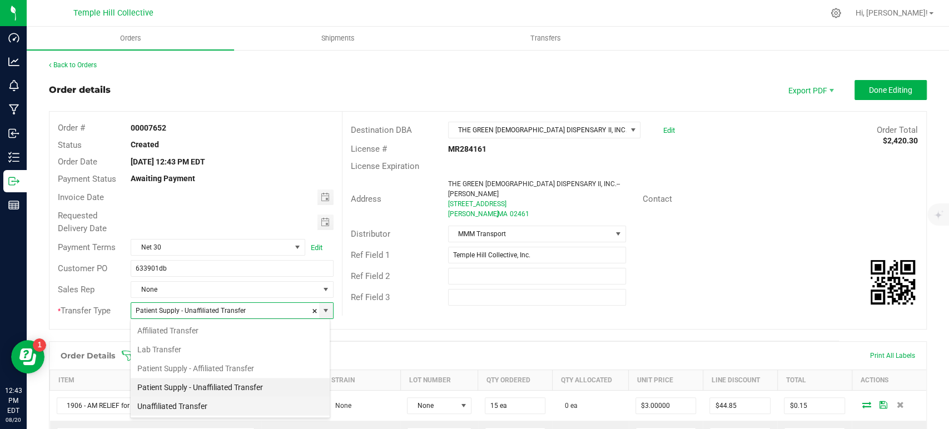
click at [193, 410] on li "Unaffiliated Transfer" at bounding box center [230, 406] width 199 height 19
type input "Unaffiliated Transfer"
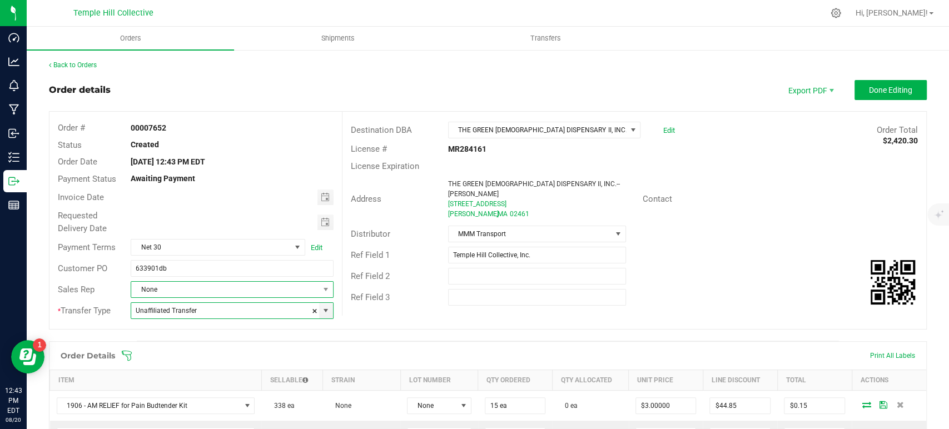
click at [201, 292] on span "None" at bounding box center [224, 290] width 187 height 16
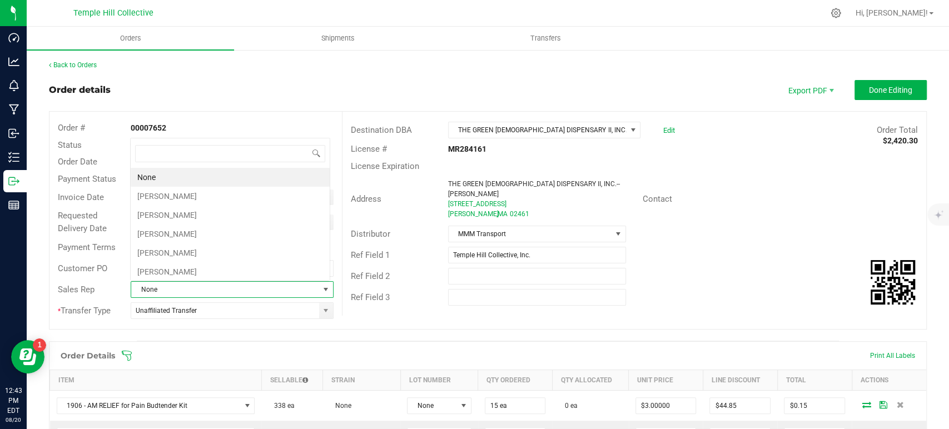
scroll to position [16, 197]
type input "fa"
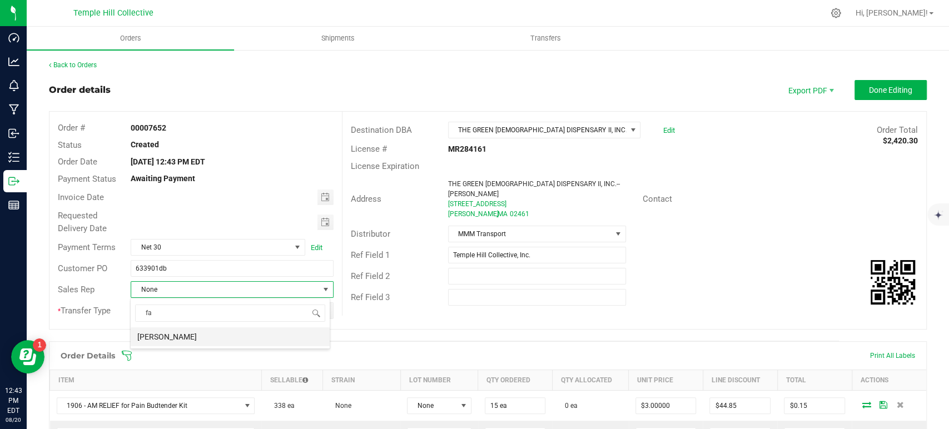
click at [202, 336] on li "[PERSON_NAME]" at bounding box center [230, 336] width 199 height 19
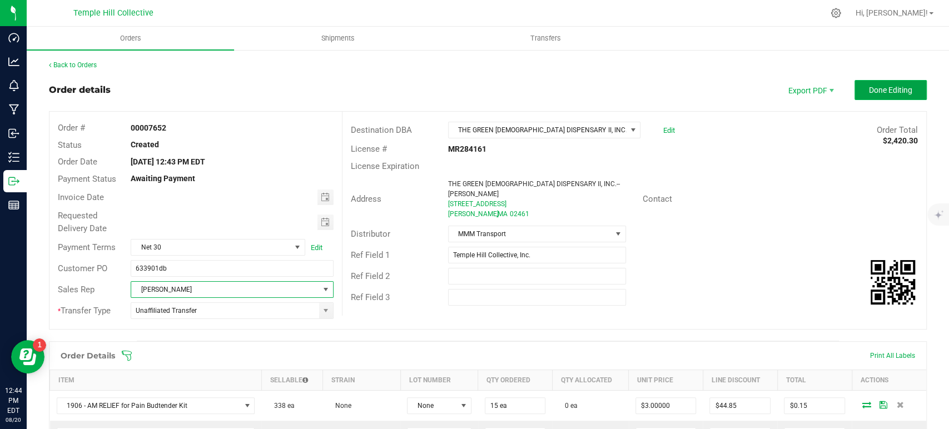
click at [903, 91] on button "Done Editing" at bounding box center [890, 90] width 72 height 20
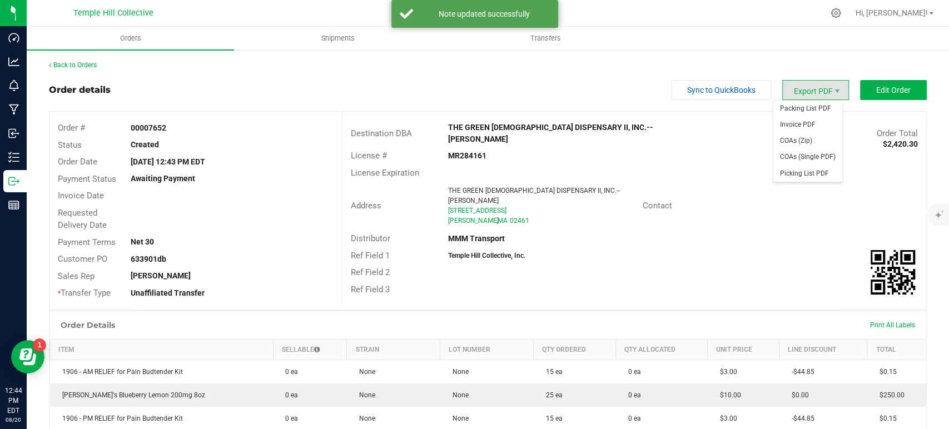
click at [801, 92] on span "Export PDF" at bounding box center [815, 90] width 67 height 20
click at [793, 113] on span "Packing List PDF" at bounding box center [807, 109] width 69 height 16
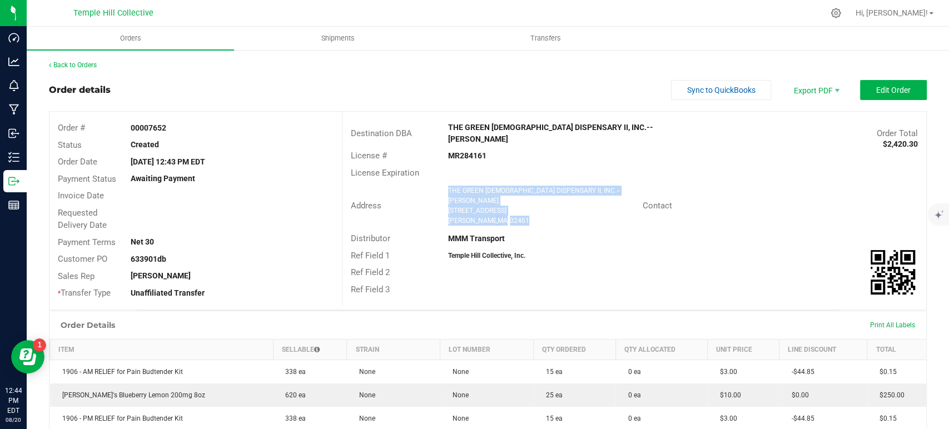
drag, startPoint x: 491, startPoint y: 202, endPoint x: 444, endPoint y: 180, distance: 52.2
click at [448, 186] on ngx-name-and-address "THE GREEN [DEMOGRAPHIC_DATA] DISPENSARY II, INC.--[PERSON_NAME] [STREET_ADDRESS]" at bounding box center [541, 206] width 186 height 40
copy ngx-name-and-address "THE GREEN [DEMOGRAPHIC_DATA] DISPENSARY II, INC.--[PERSON_NAME] [STREET_ADDRESS]"
click at [466, 151] on strong "MR284161" at bounding box center [467, 155] width 38 height 9
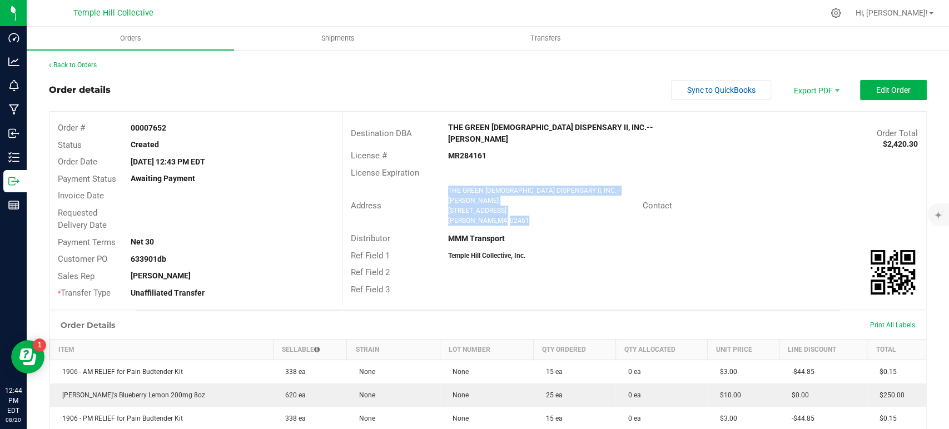
copy strong "MR284161"
click at [71, 63] on link "Back to Orders" at bounding box center [73, 65] width 48 height 8
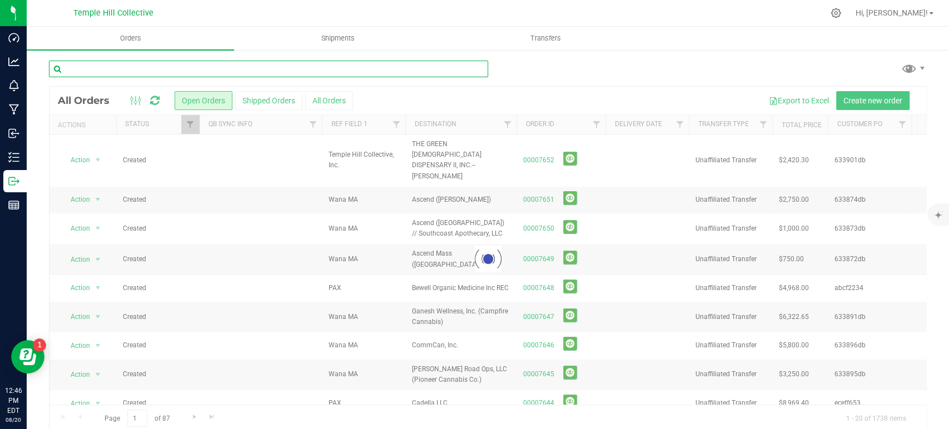
click at [234, 68] on input "text" at bounding box center [268, 69] width 439 height 17
paste input "633706db"
type input "633706db"
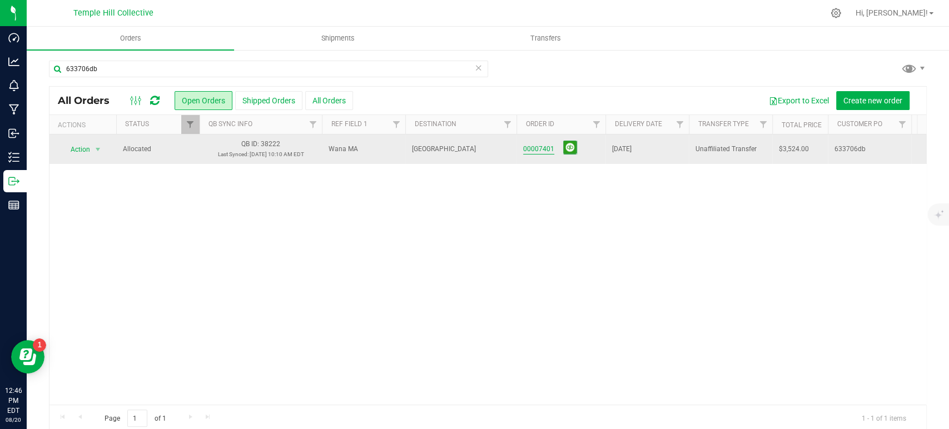
click at [548, 149] on link "00007401" at bounding box center [538, 149] width 31 height 11
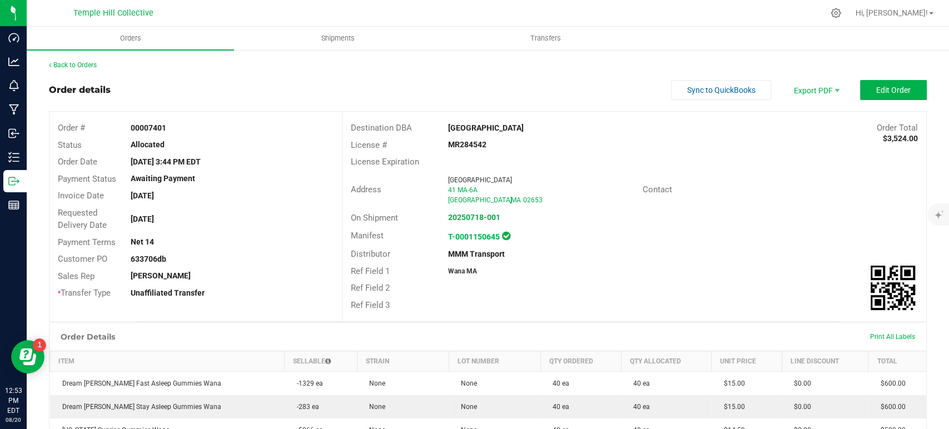
click at [98, 69] on div "Back to Orders" at bounding box center [488, 65] width 878 height 10
click at [91, 62] on link "Back to Orders" at bounding box center [73, 65] width 48 height 8
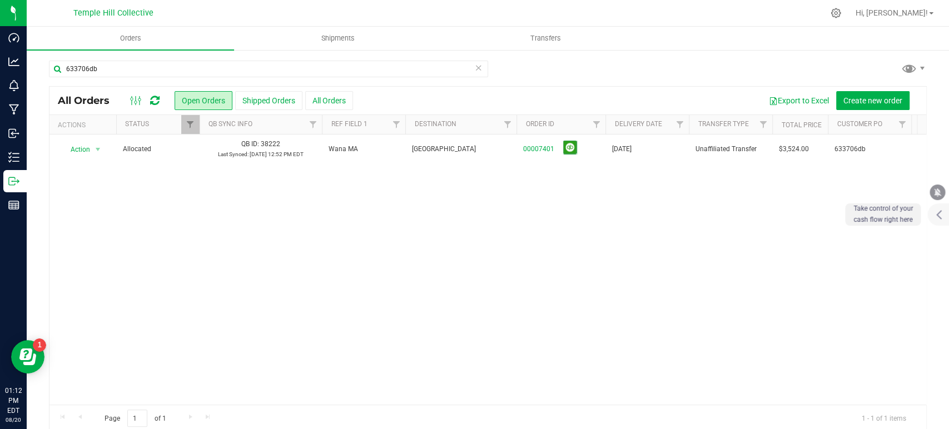
click at [476, 67] on icon at bounding box center [479, 67] width 8 height 13
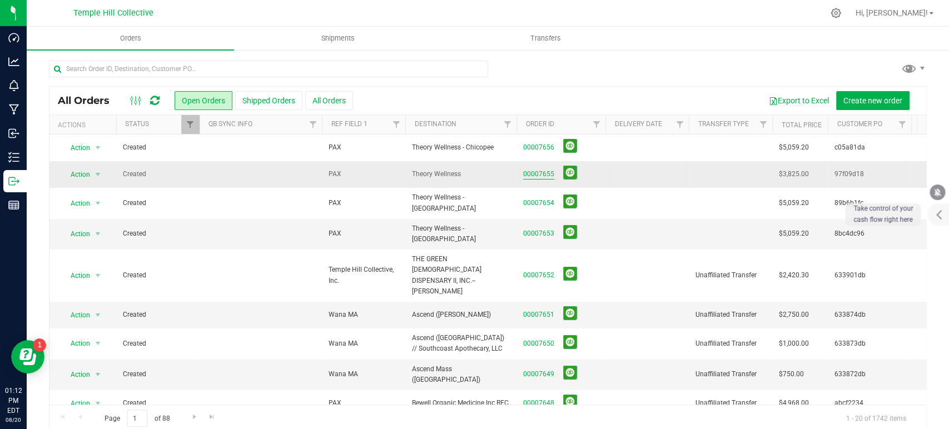
click at [546, 174] on link "00007655" at bounding box center [538, 174] width 31 height 11
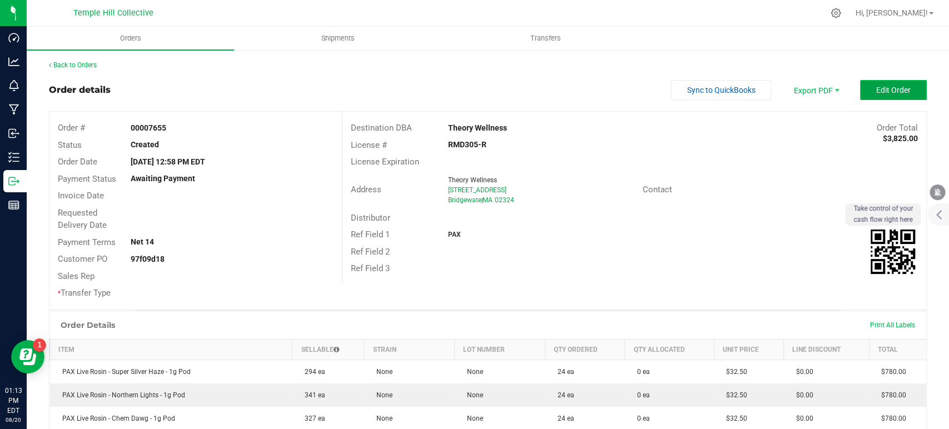
click at [860, 88] on button "Edit Order" at bounding box center [893, 90] width 67 height 20
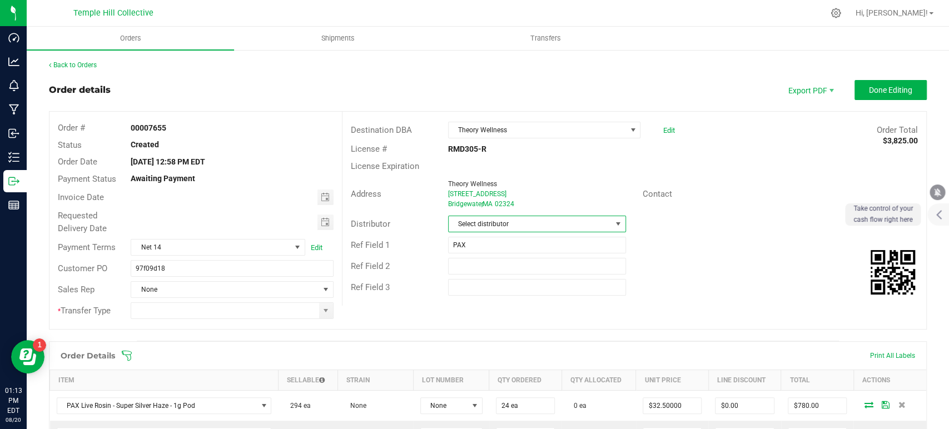
click at [482, 221] on span "Select distributor" at bounding box center [530, 224] width 163 height 16
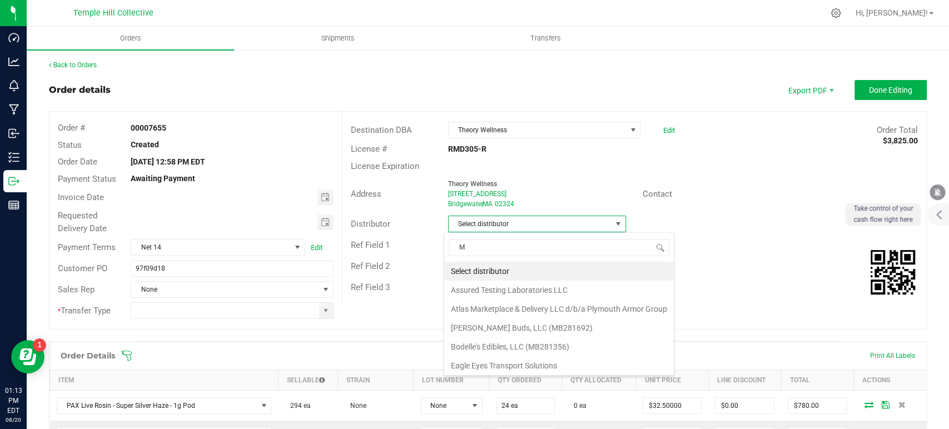
scroll to position [16, 176]
type input "MMM"
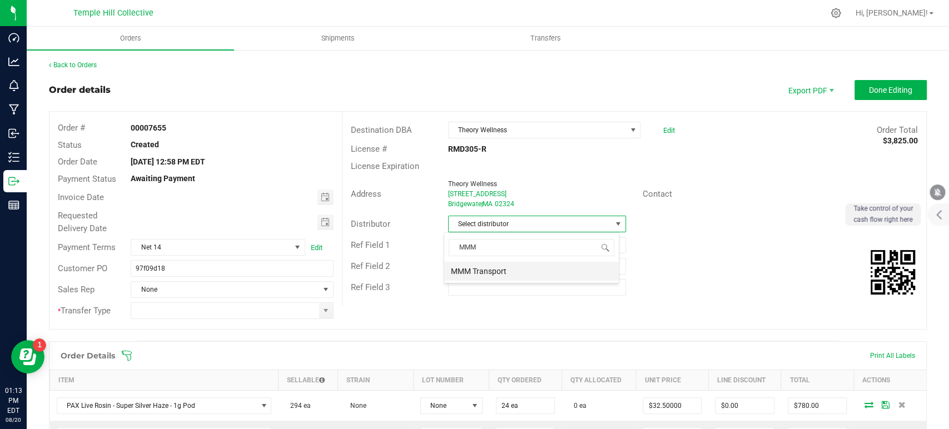
click at [497, 271] on li "MMM Transport" at bounding box center [531, 271] width 175 height 19
click at [322, 309] on span at bounding box center [325, 310] width 9 height 9
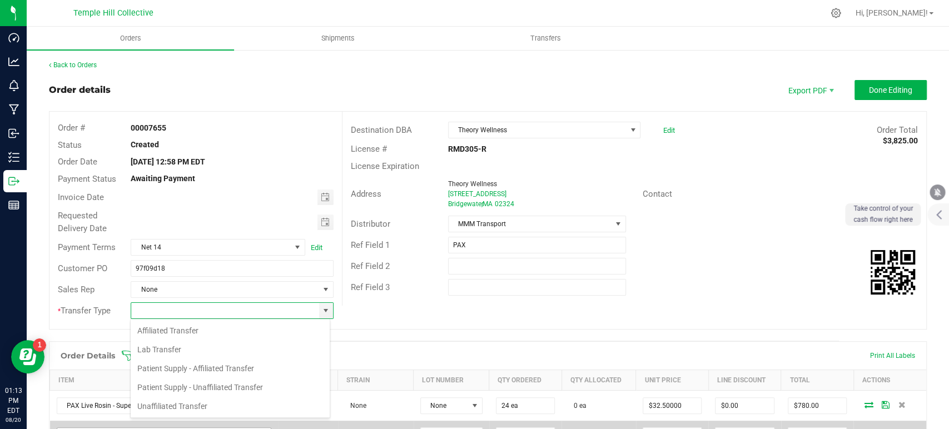
scroll to position [16, 200]
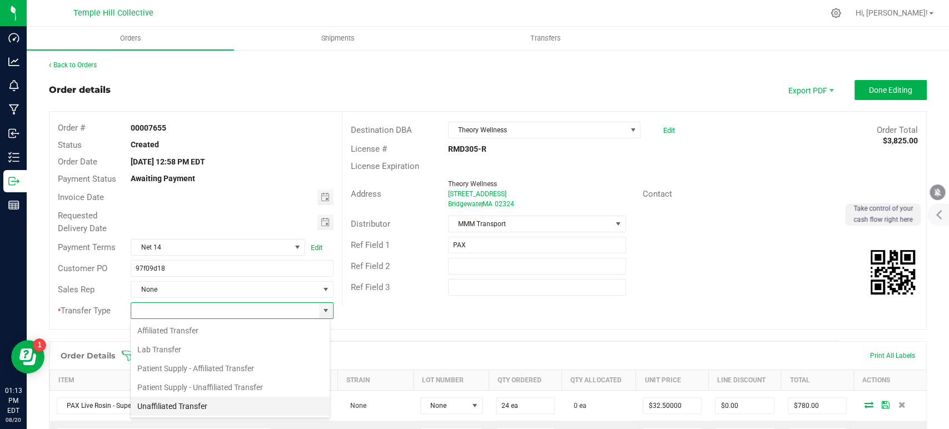
click at [208, 403] on li "Unaffiliated Transfer" at bounding box center [230, 406] width 199 height 19
type input "Unaffiliated Transfer"
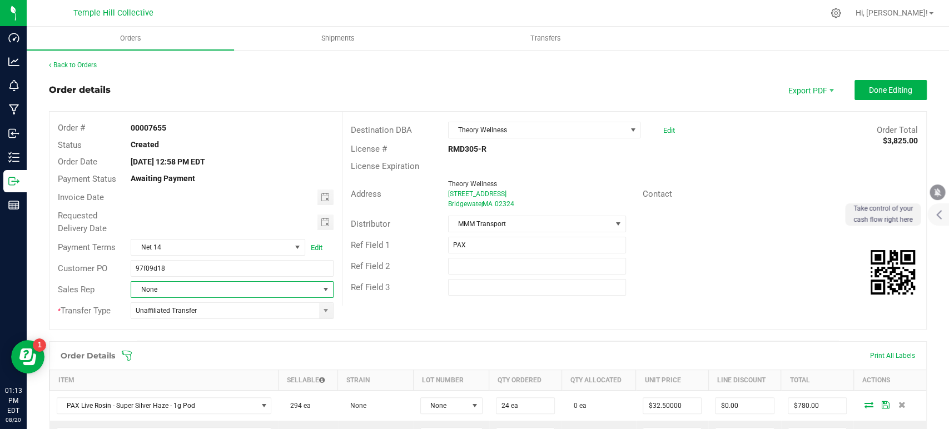
click at [242, 283] on span "None" at bounding box center [224, 290] width 187 height 16
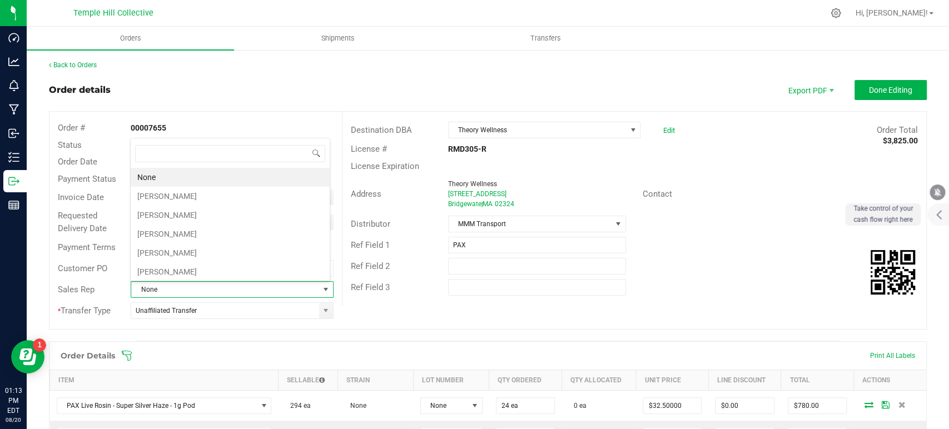
scroll to position [16, 197]
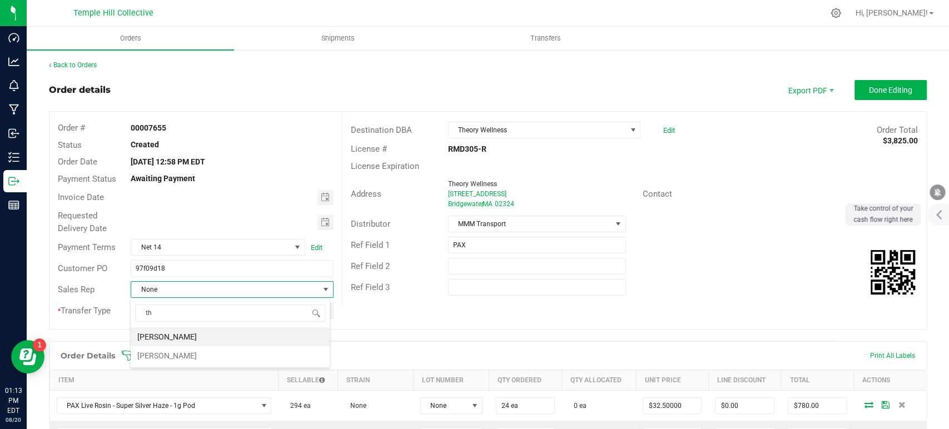
type input "t"
click at [203, 285] on span "None" at bounding box center [224, 290] width 187 height 16
type input "jam"
click at [213, 337] on li "[PERSON_NAME] Bird" at bounding box center [230, 336] width 199 height 19
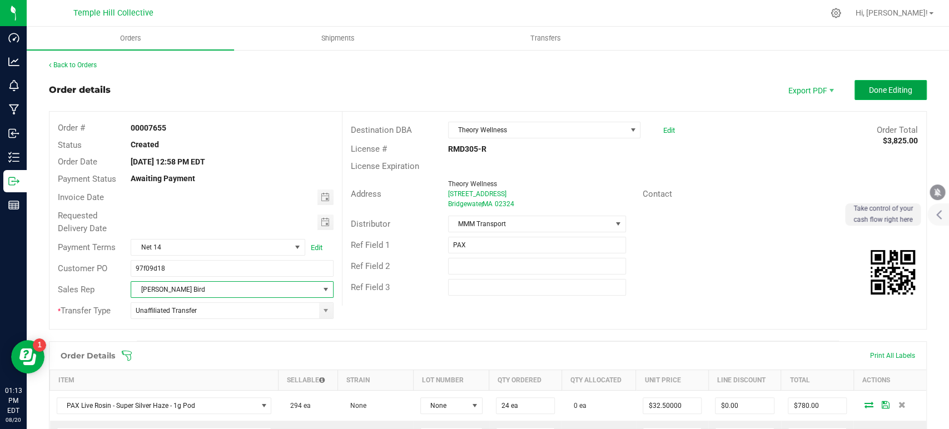
click at [880, 93] on span "Done Editing" at bounding box center [890, 90] width 43 height 9
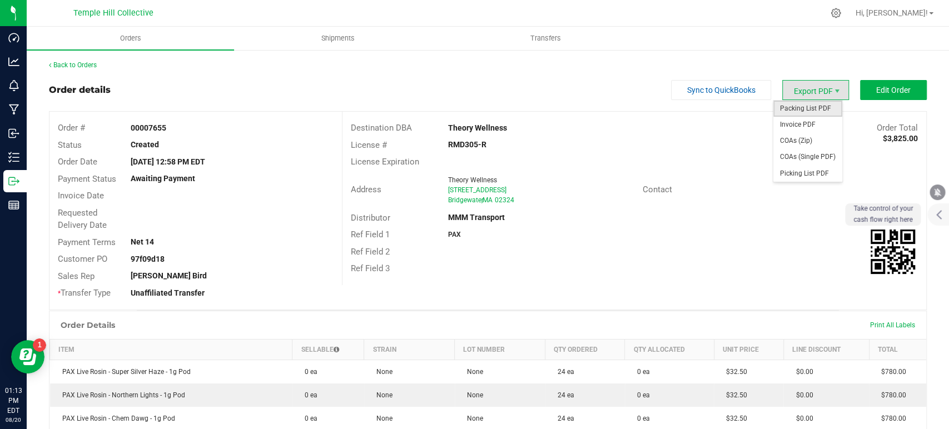
click at [809, 110] on span "Packing List PDF" at bounding box center [807, 109] width 69 height 16
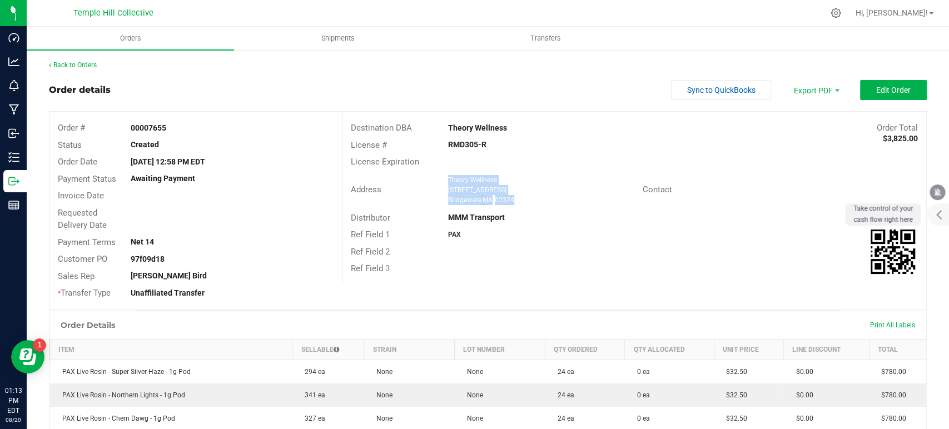
drag, startPoint x: 519, startPoint y: 200, endPoint x: 443, endPoint y: 177, distance: 79.6
click at [448, 177] on ngx-name-and-address "Theory Wellness [STREET_ADDRESS]" at bounding box center [541, 190] width 186 height 30
copy ngx-name-and-address "Theory Wellness [STREET_ADDRESS]"
drag, startPoint x: 484, startPoint y: 142, endPoint x: 441, endPoint y: 144, distance: 42.3
click at [441, 144] on div "RMD305-R" at bounding box center [537, 145] width 195 height 12
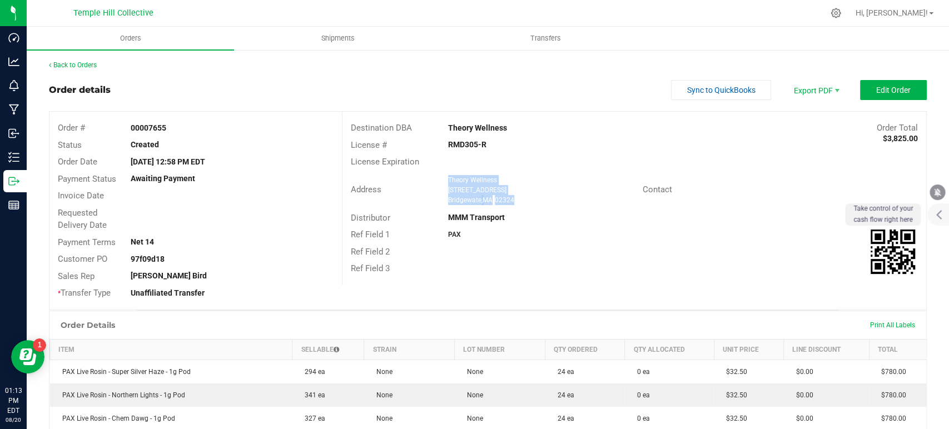
copy strong "RMD305-R"
click at [83, 66] on link "Back to Orders" at bounding box center [73, 65] width 48 height 8
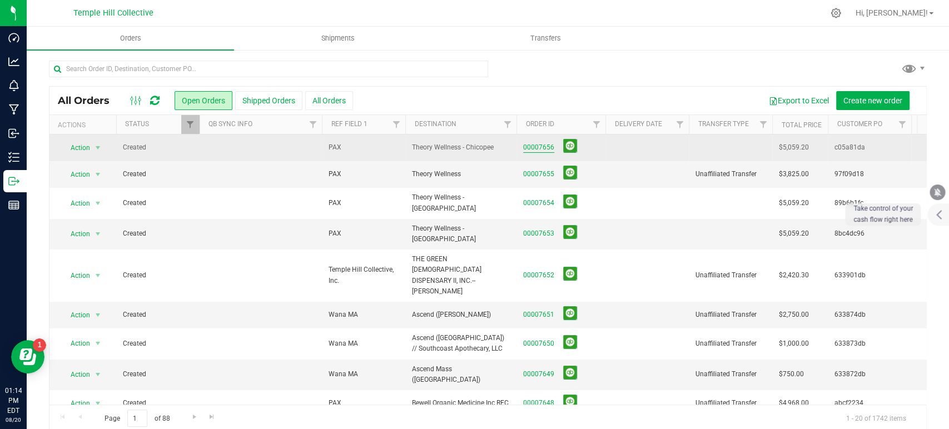
click at [534, 151] on link "00007656" at bounding box center [538, 147] width 31 height 11
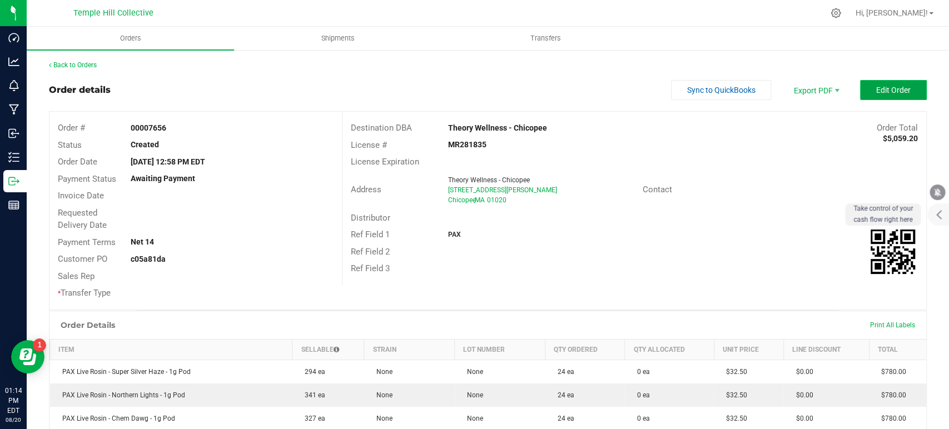
click at [876, 89] on span "Edit Order" at bounding box center [893, 90] width 34 height 9
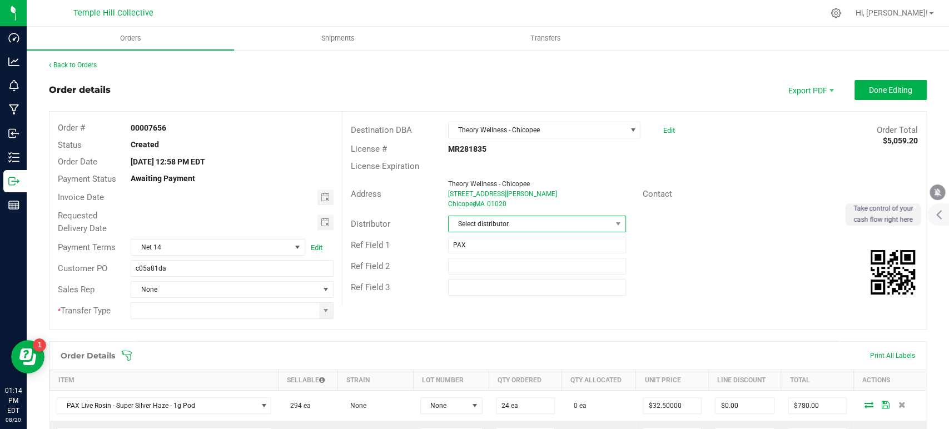
click at [497, 217] on span "Select distributor" at bounding box center [530, 224] width 163 height 16
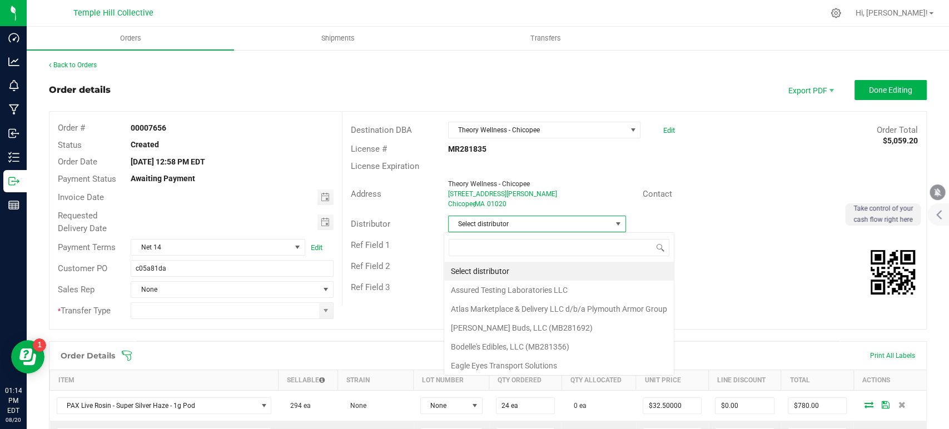
scroll to position [16, 176]
type input "mmm"
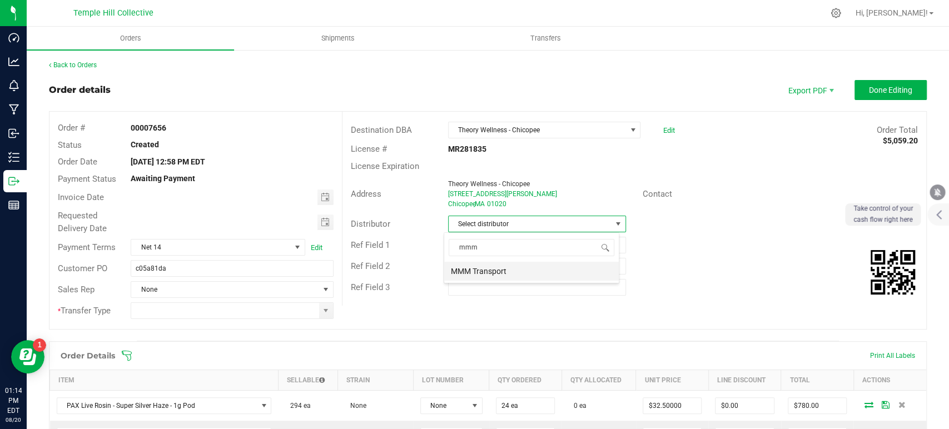
click at [507, 262] on li "MMM Transport" at bounding box center [531, 271] width 175 height 19
click at [326, 308] on span at bounding box center [325, 310] width 9 height 9
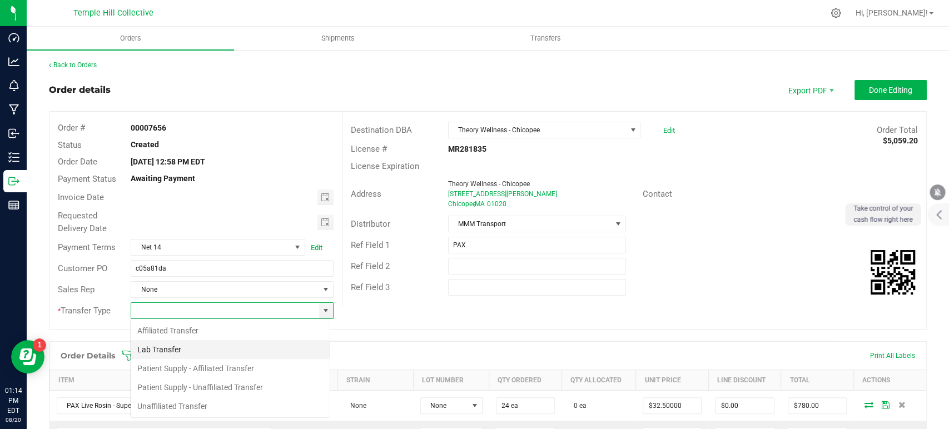
scroll to position [16, 200]
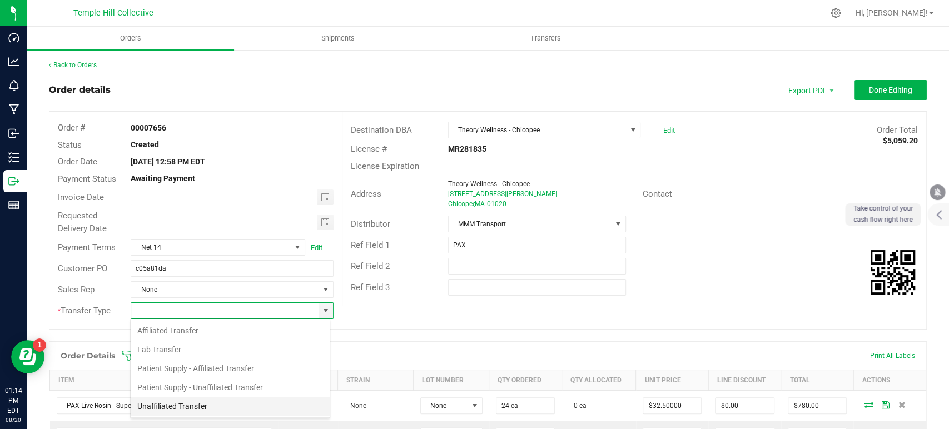
click at [225, 400] on li "Unaffiliated Transfer" at bounding box center [230, 406] width 199 height 19
type input "Unaffiliated Transfer"
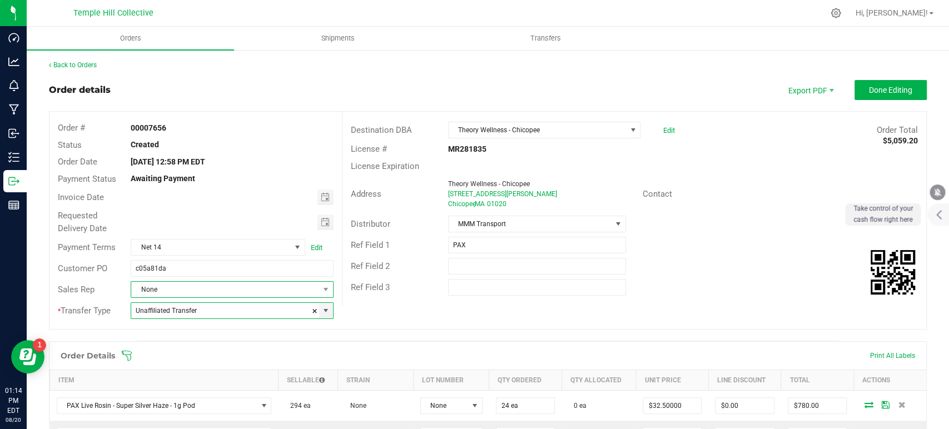
click at [228, 292] on span "None" at bounding box center [224, 290] width 187 height 16
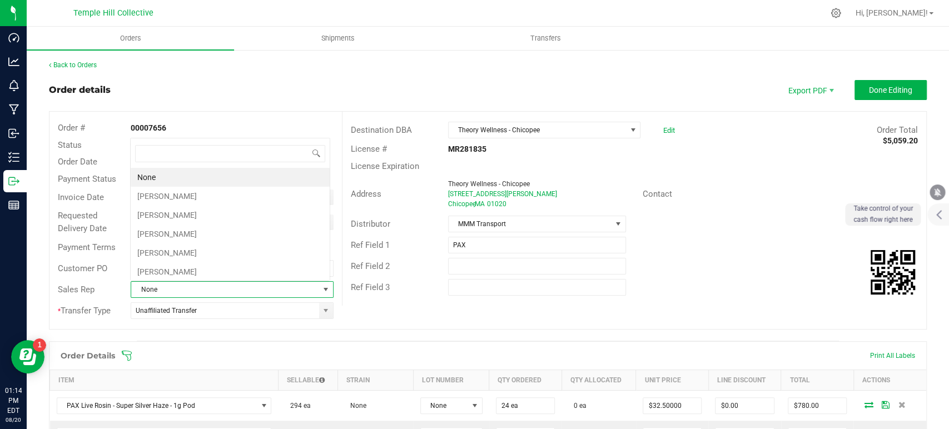
scroll to position [16, 197]
type input "jam"
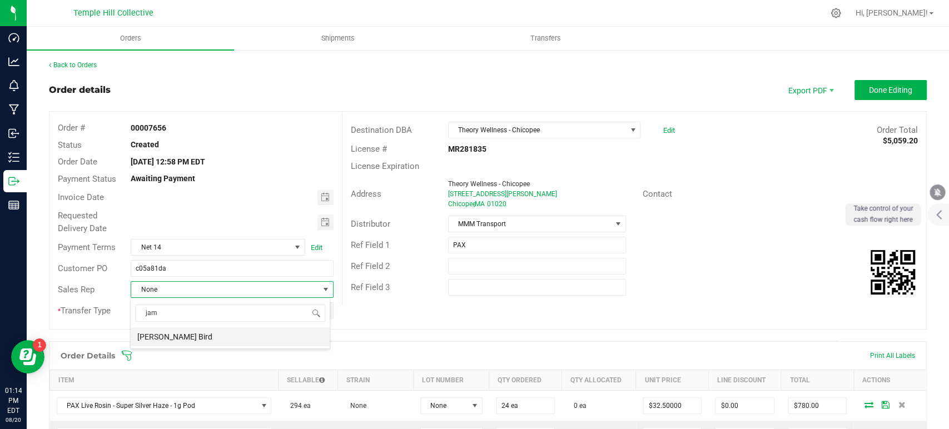
click at [190, 343] on li "[PERSON_NAME] Bird" at bounding box center [230, 336] width 199 height 19
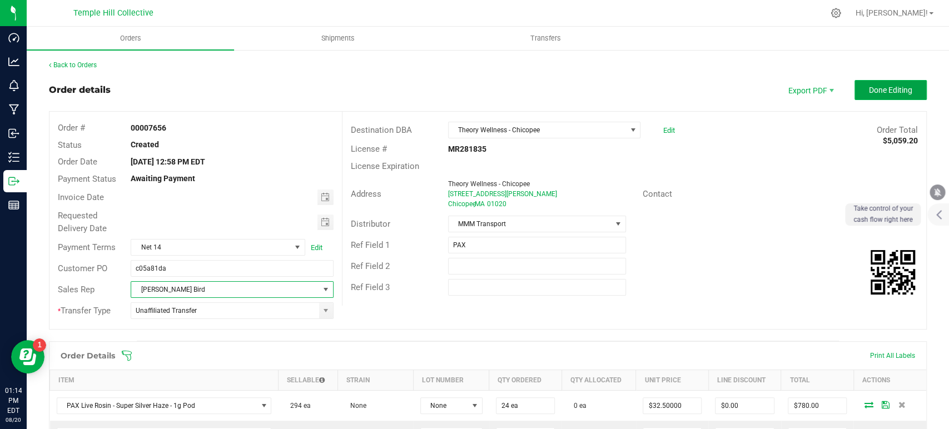
click at [877, 90] on span "Done Editing" at bounding box center [890, 90] width 43 height 9
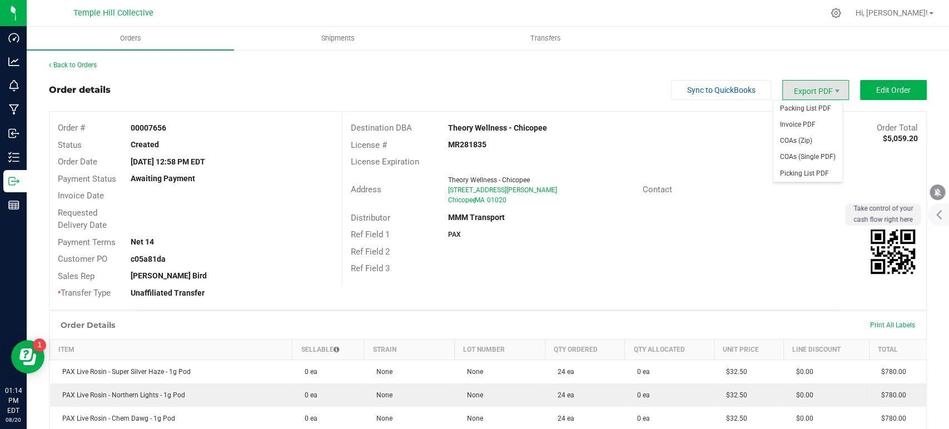
click at [822, 92] on span "Export PDF" at bounding box center [815, 90] width 67 height 20
click at [816, 110] on span "Packing List PDF" at bounding box center [807, 109] width 69 height 16
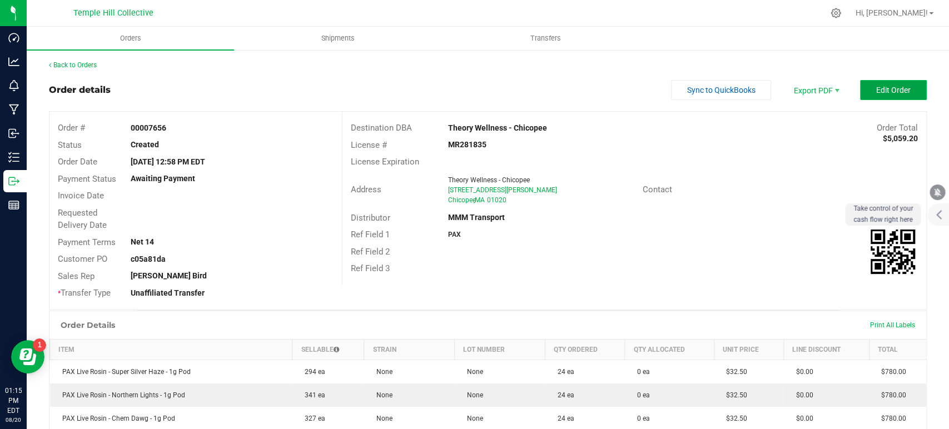
click at [884, 92] on span "Edit Order" at bounding box center [893, 90] width 34 height 9
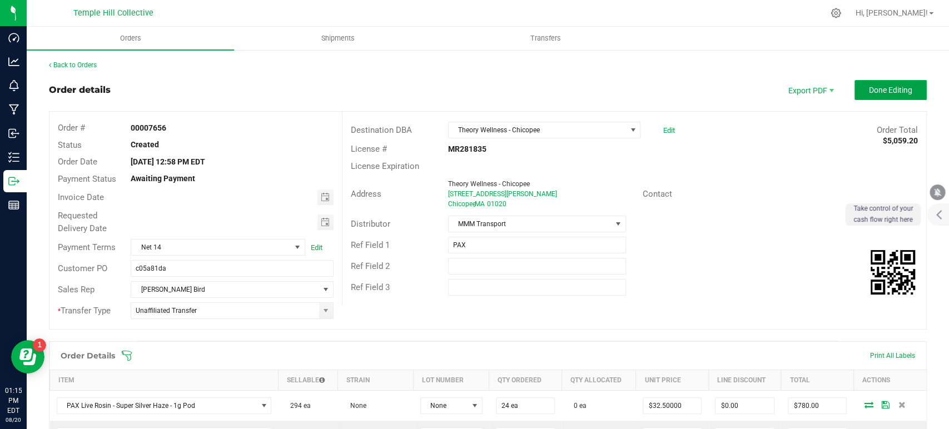
click at [875, 92] on span "Done Editing" at bounding box center [890, 90] width 43 height 9
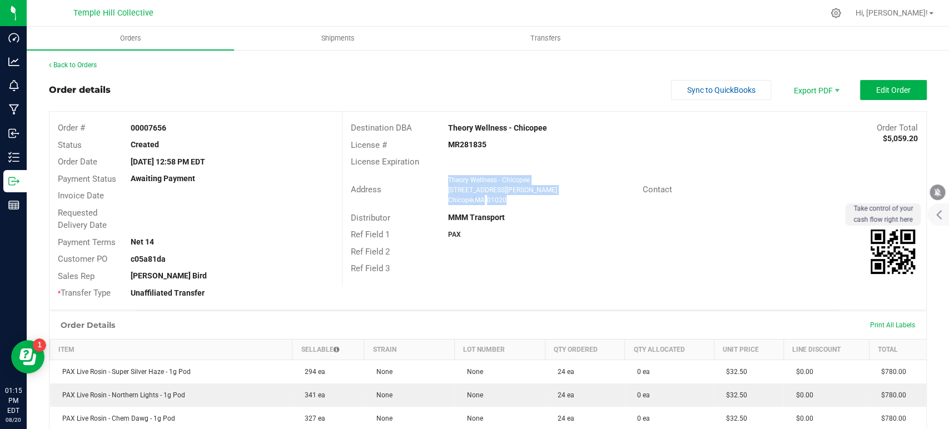
drag, startPoint x: 510, startPoint y: 201, endPoint x: 445, endPoint y: 178, distance: 69.1
click at [448, 178] on ngx-name-and-address "Theory Wellness - Chicopee [STREET_ADDRESS][PERSON_NAME] [GEOGRAPHIC_DATA] , MA…" at bounding box center [541, 190] width 186 height 30
copy ngx-name-and-address "Theory Wellness - Chicopee [STREET_ADDRESS][PERSON_NAME] [GEOGRAPHIC_DATA] , MA…"
click at [462, 143] on strong "MR281835" at bounding box center [467, 144] width 38 height 9
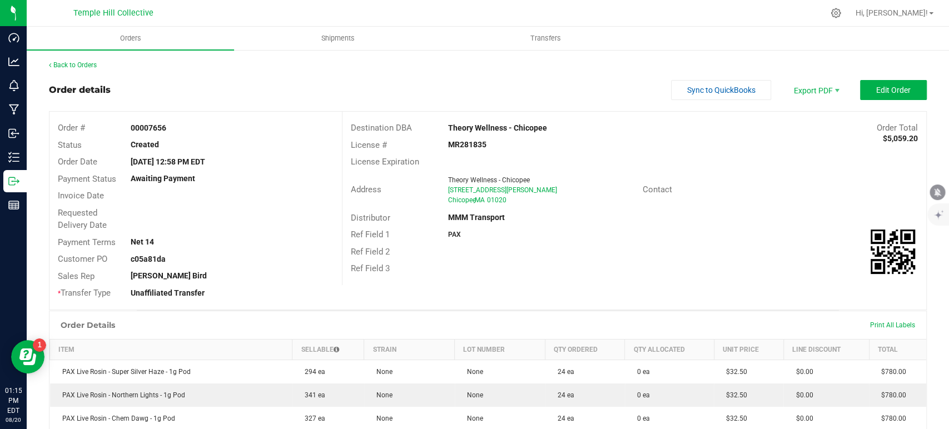
copy strong "MR281835"
click at [84, 65] on link "Back to Orders" at bounding box center [73, 65] width 48 height 8
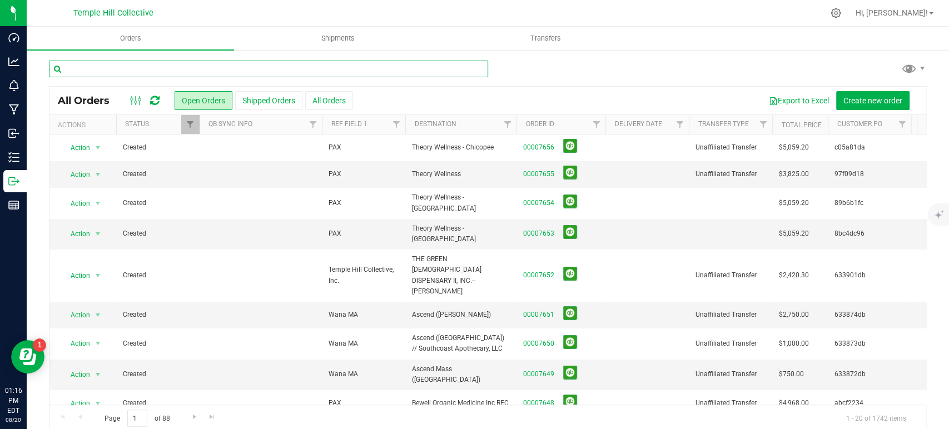
click at [301, 67] on input "text" at bounding box center [268, 69] width 439 height 17
paste input "8bc4dc96"
type input "8bc4dc96"
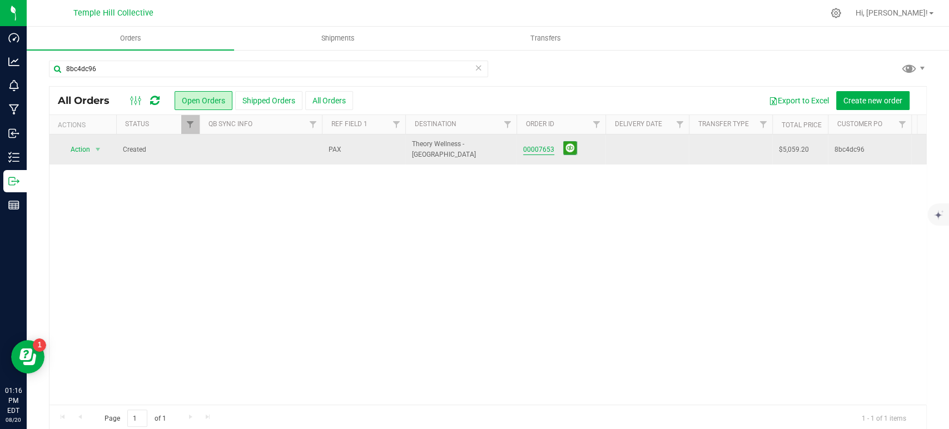
click at [547, 150] on link "00007653" at bounding box center [538, 150] width 31 height 11
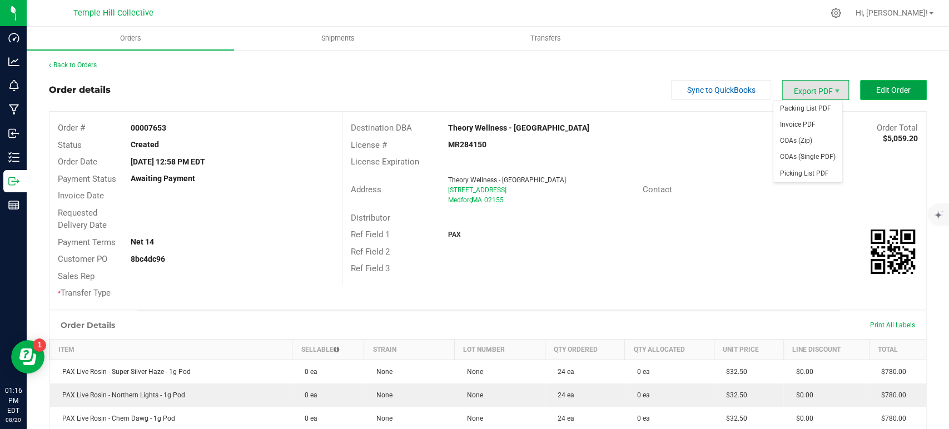
click at [876, 88] on span "Edit Order" at bounding box center [893, 90] width 34 height 9
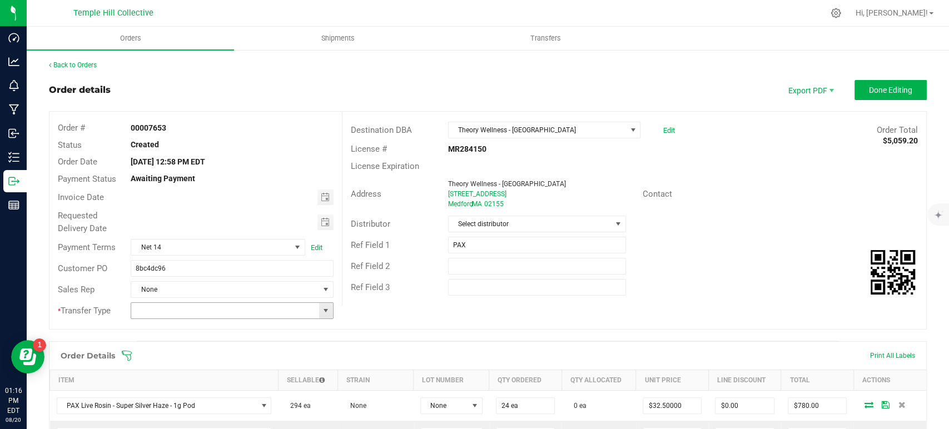
click at [323, 310] on span at bounding box center [325, 310] width 9 height 9
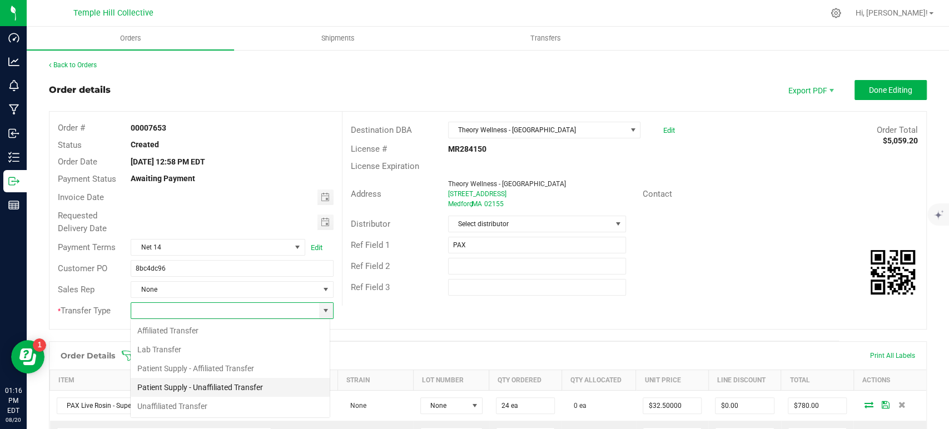
scroll to position [16, 200]
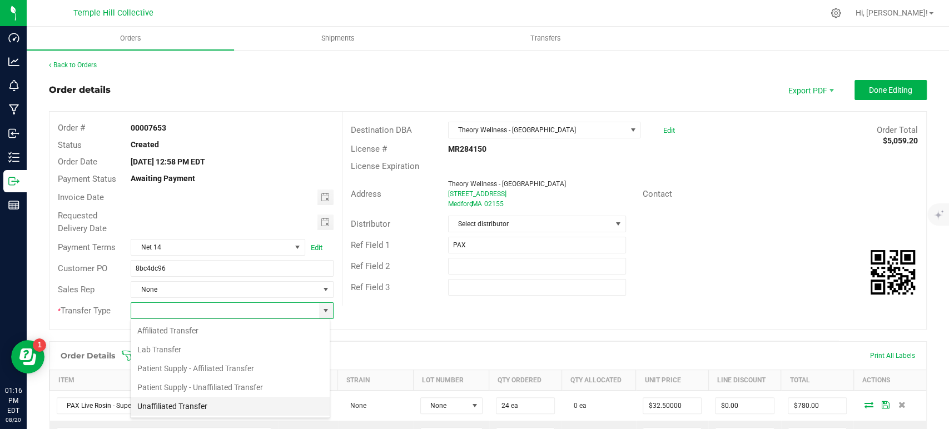
click at [175, 401] on li "Unaffiliated Transfer" at bounding box center [230, 406] width 199 height 19
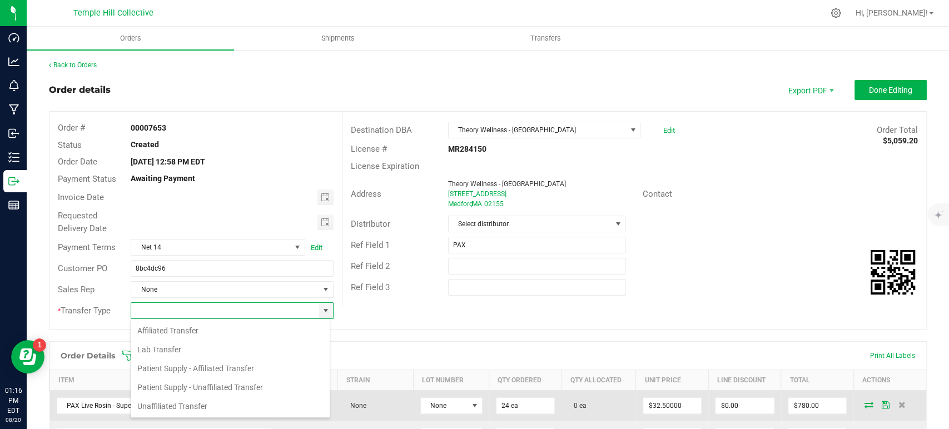
type input "Unaffiliated Transfer"
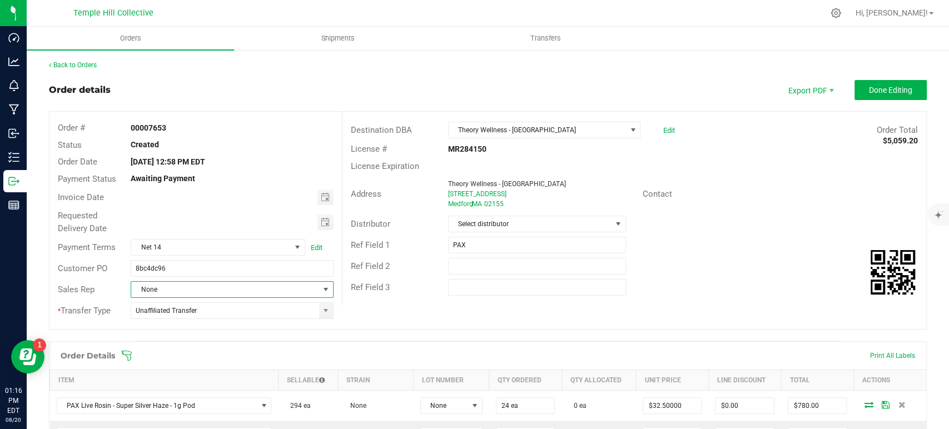
click at [198, 295] on span "None" at bounding box center [224, 290] width 187 height 16
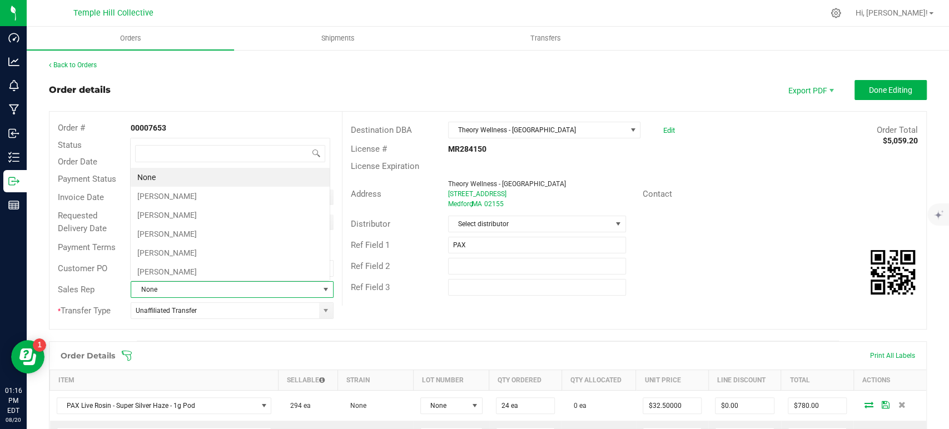
scroll to position [16, 197]
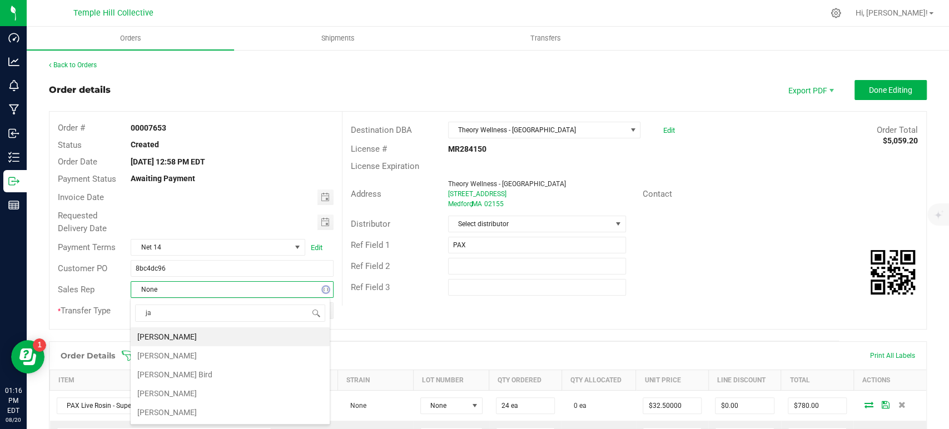
type input "jam"
click at [201, 335] on li "[PERSON_NAME] Bird" at bounding box center [230, 336] width 199 height 19
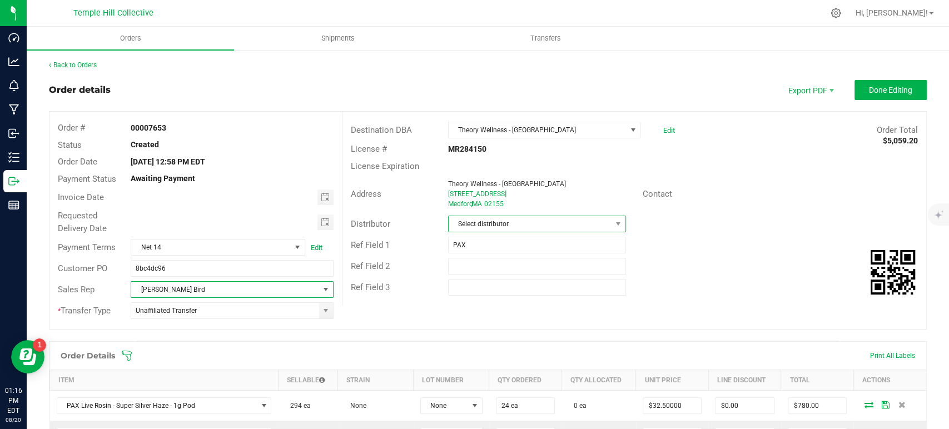
click at [511, 223] on span "Select distributor" at bounding box center [530, 224] width 163 height 16
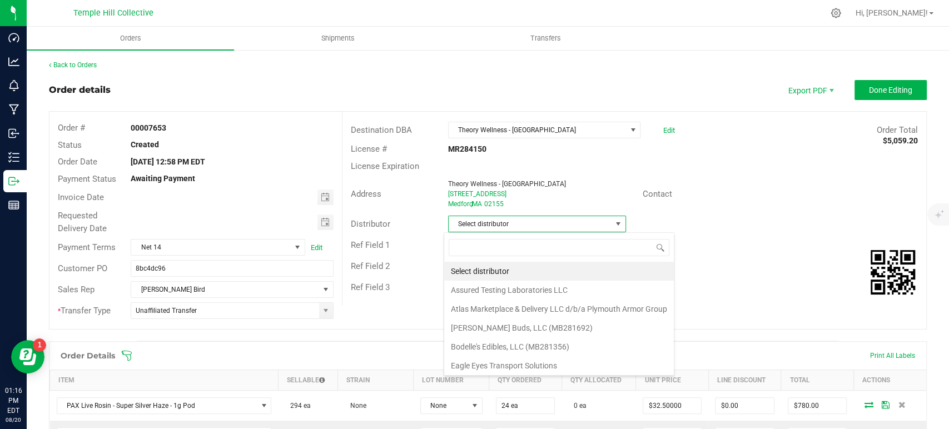
scroll to position [16, 176]
type input "mmm"
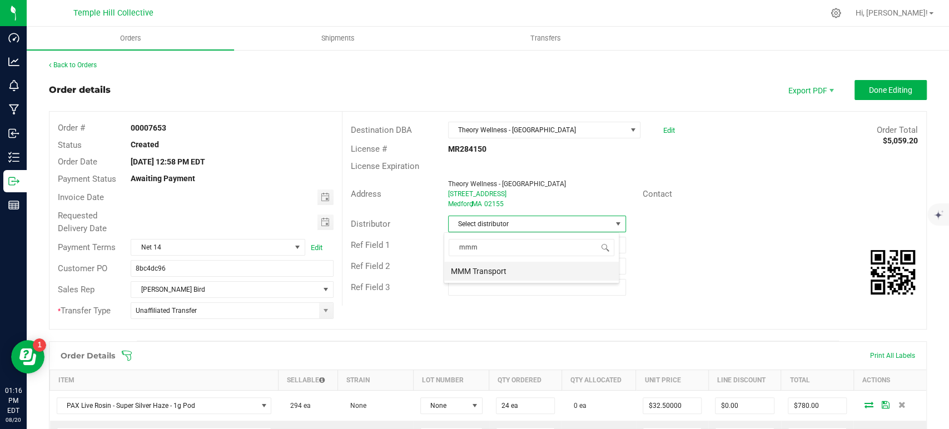
click at [518, 270] on li "MMM Transport" at bounding box center [531, 271] width 175 height 19
click at [854, 92] on button "Done Editing" at bounding box center [890, 90] width 72 height 20
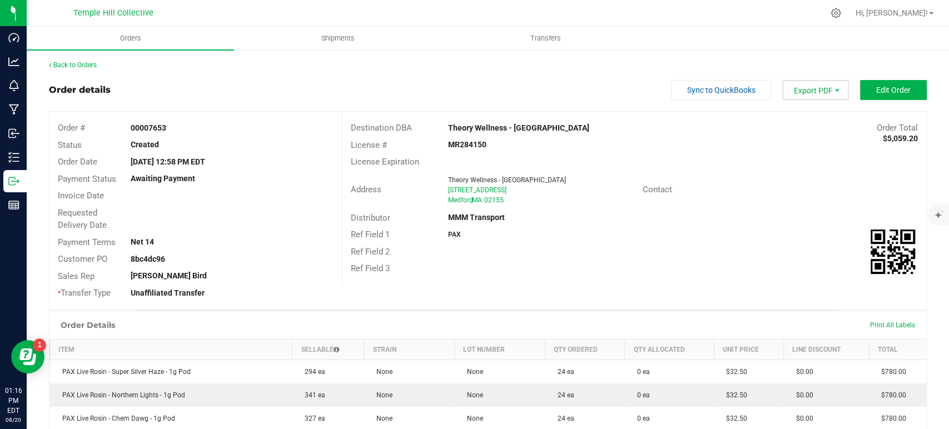
click at [809, 97] on span "Export PDF" at bounding box center [815, 90] width 67 height 20
click at [801, 113] on span "Packing List PDF" at bounding box center [807, 109] width 69 height 16
drag, startPoint x: 505, startPoint y: 198, endPoint x: 444, endPoint y: 177, distance: 64.7
click at [448, 177] on ngx-name-and-address "Theory Wellness - Medford [STREET_ADDRESS]" at bounding box center [541, 190] width 186 height 30
copy ngx-name-and-address "Theory Wellness - Medford [STREET_ADDRESS]"
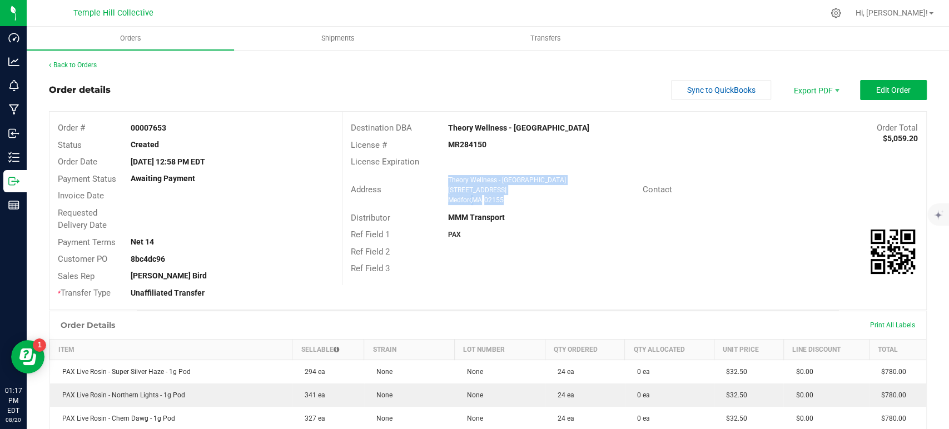
click at [475, 144] on strong "MR284150" at bounding box center [467, 144] width 38 height 9
copy strong "MR284150"
click at [89, 64] on link "Back to Orders" at bounding box center [73, 65] width 48 height 8
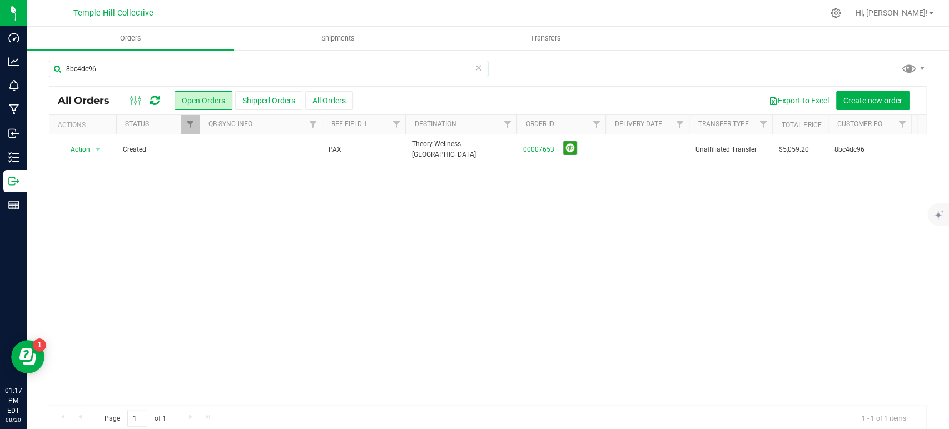
drag, startPoint x: 246, startPoint y: 76, endPoint x: 66, endPoint y: 76, distance: 179.5
click at [66, 76] on input "8bc4dc96" at bounding box center [268, 69] width 439 height 17
paste input "9b6b1fc"
type input "89b6b1fc"
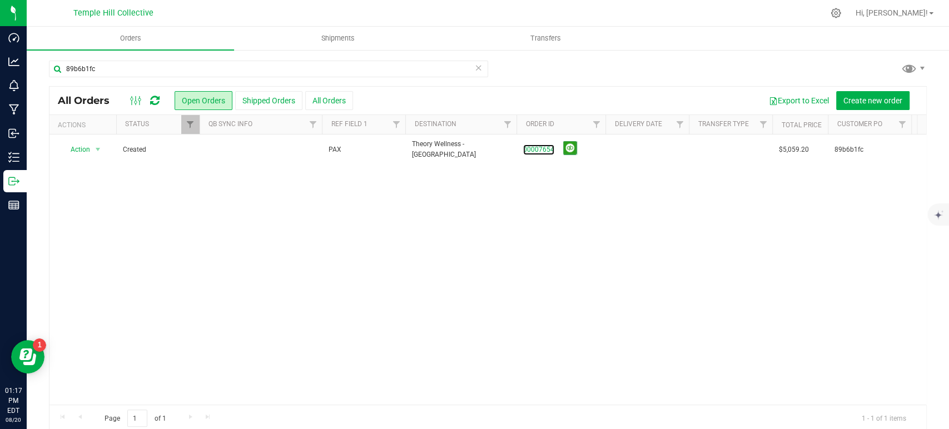
click at [544, 150] on link "00007654" at bounding box center [538, 150] width 31 height 11
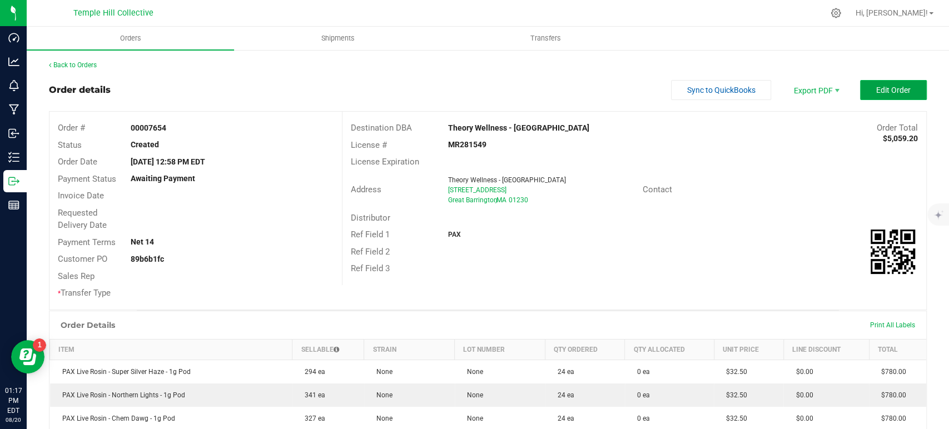
click at [876, 91] on span "Edit Order" at bounding box center [893, 90] width 34 height 9
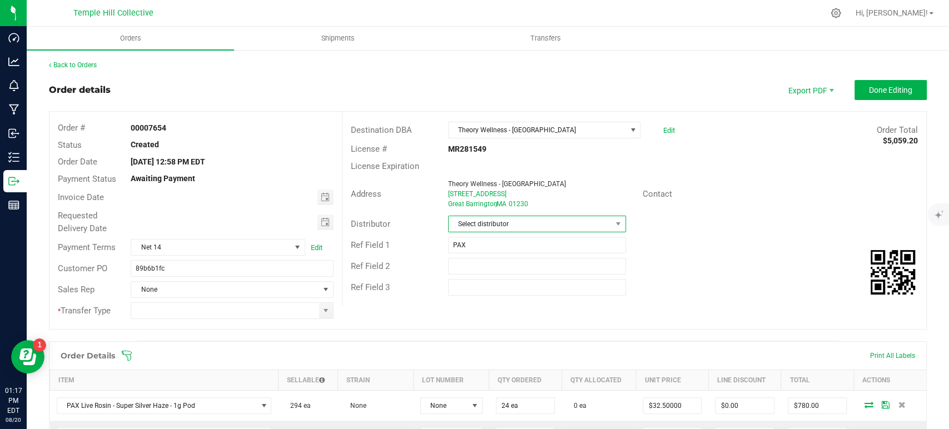
click at [520, 221] on span "Select distributor" at bounding box center [530, 224] width 163 height 16
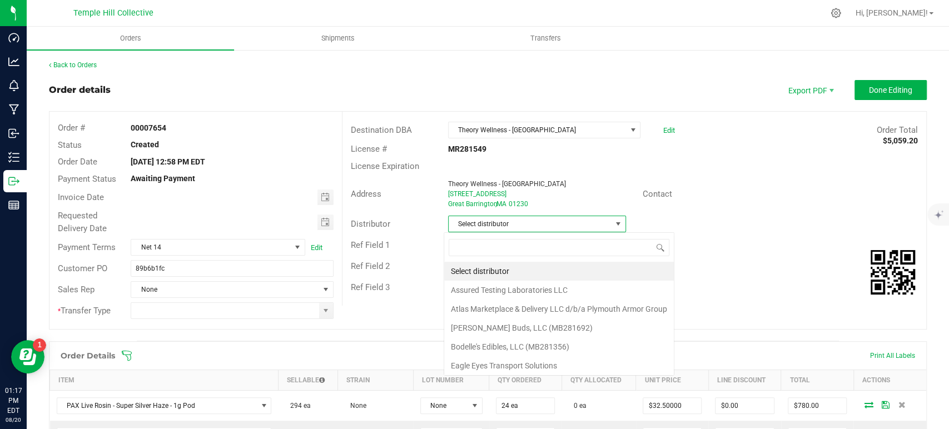
scroll to position [16, 176]
type input "mmm"
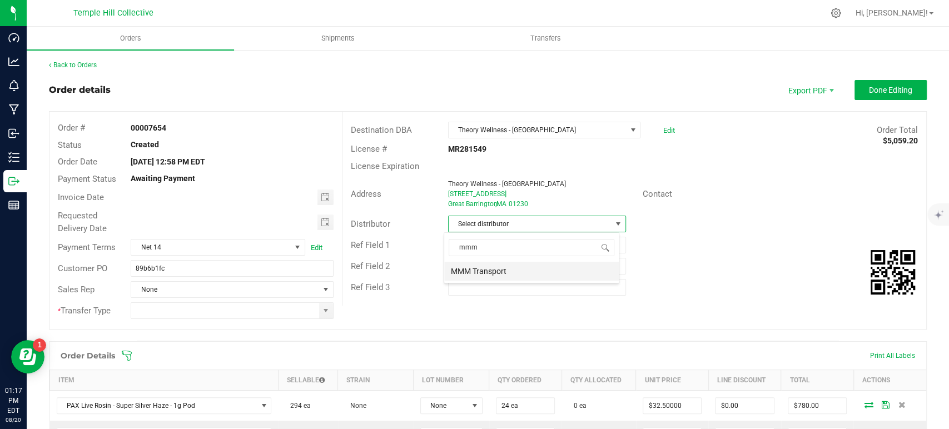
click at [510, 266] on li "MMM Transport" at bounding box center [531, 271] width 175 height 19
click at [323, 309] on span at bounding box center [325, 310] width 9 height 9
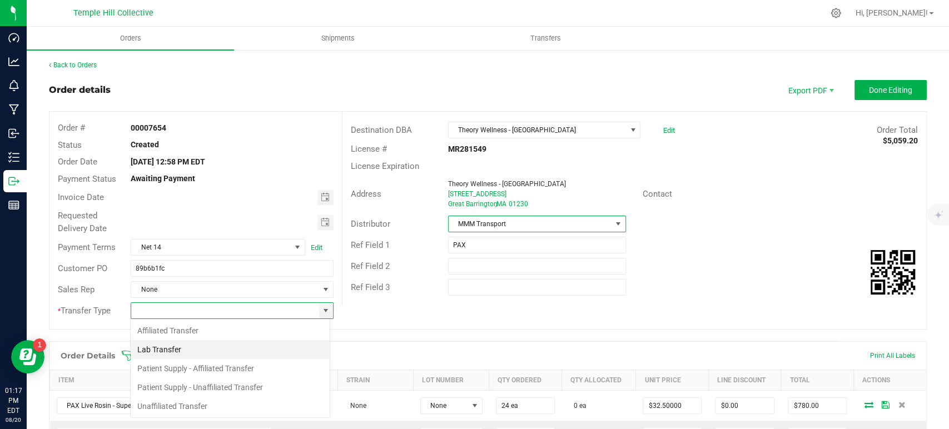
scroll to position [16, 200]
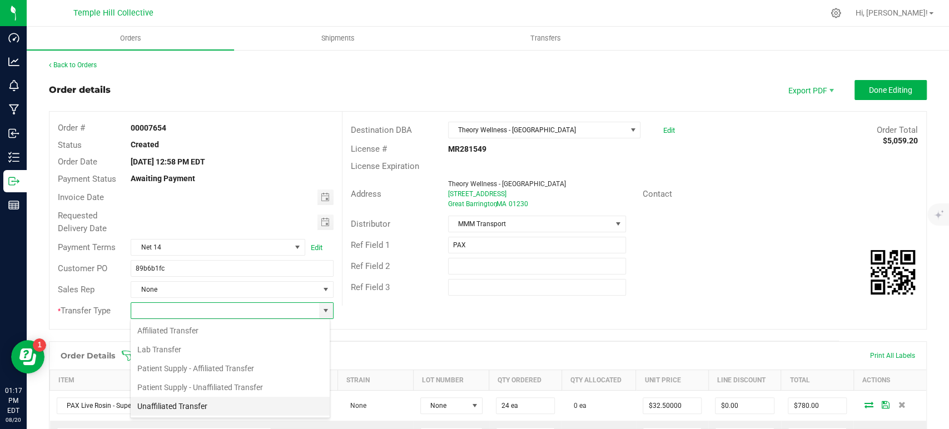
click at [203, 401] on li "Unaffiliated Transfer" at bounding box center [230, 406] width 199 height 19
type input "Unaffiliated Transfer"
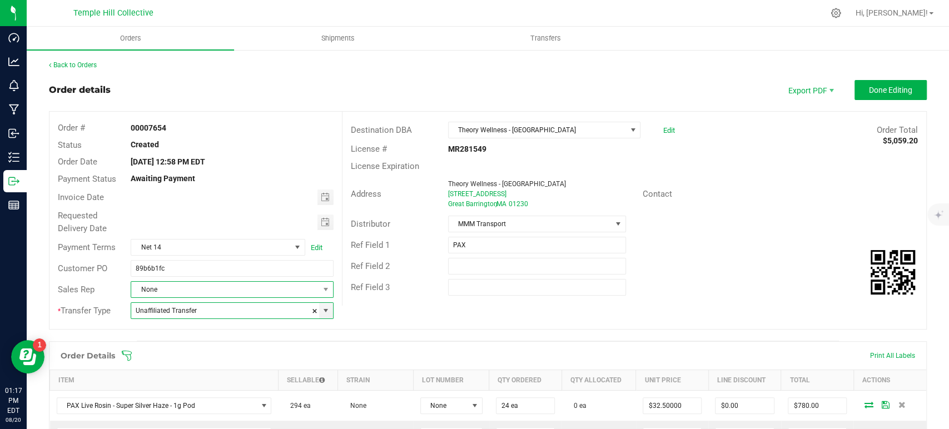
click at [209, 288] on span "None" at bounding box center [224, 290] width 187 height 16
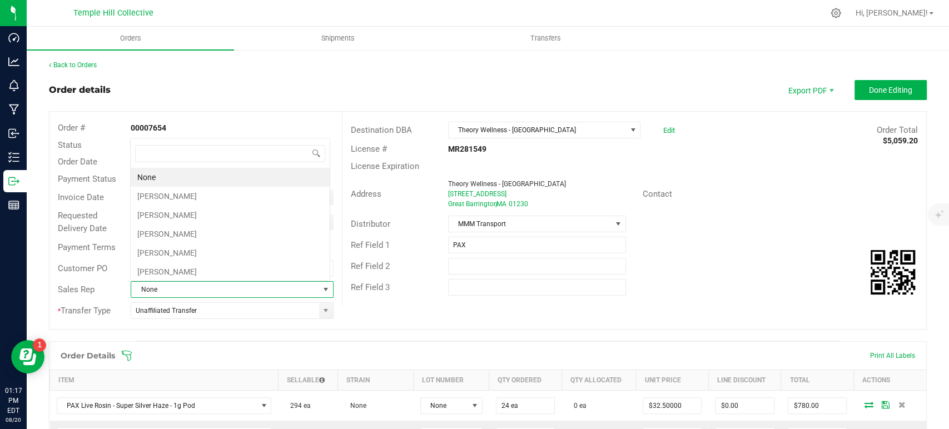
scroll to position [16, 197]
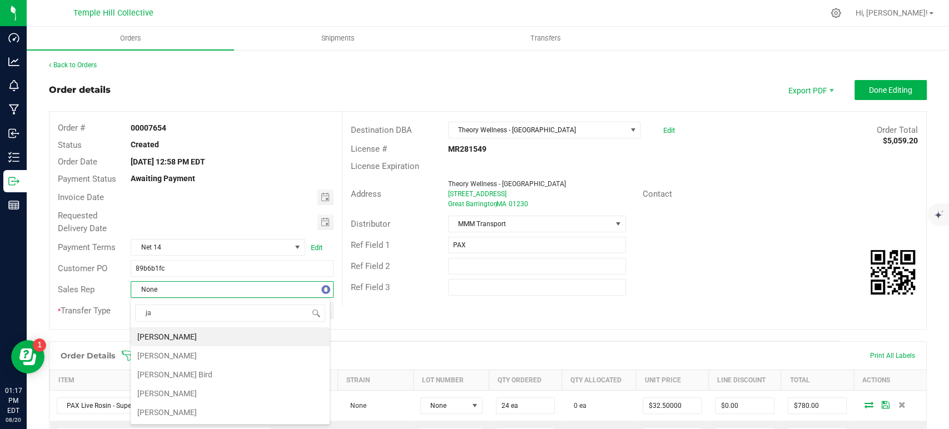
type input "jam"
click at [211, 334] on li "[PERSON_NAME] Bird" at bounding box center [230, 336] width 199 height 19
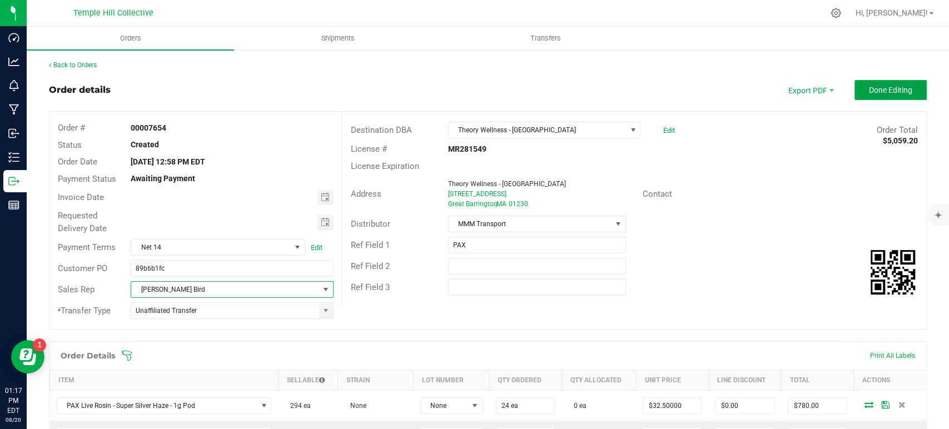
click at [869, 86] on span "Done Editing" at bounding box center [890, 90] width 43 height 9
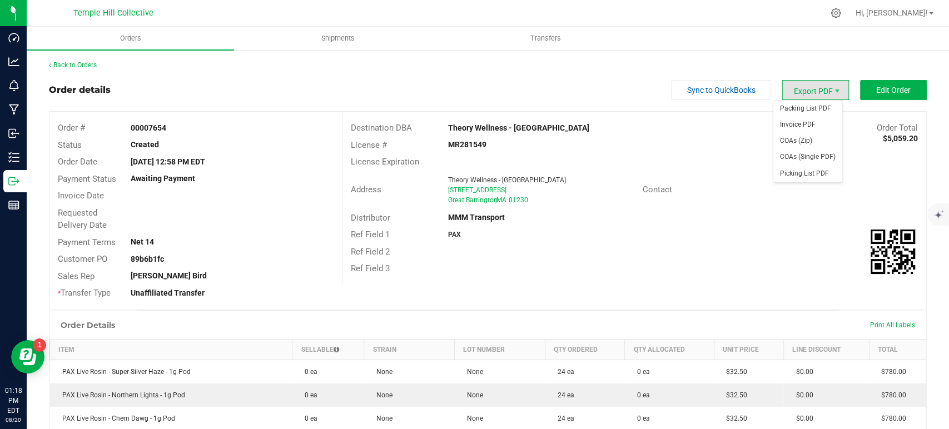
click at [796, 92] on span "Export PDF" at bounding box center [815, 90] width 67 height 20
click at [797, 106] on span "Packing List PDF" at bounding box center [807, 109] width 69 height 16
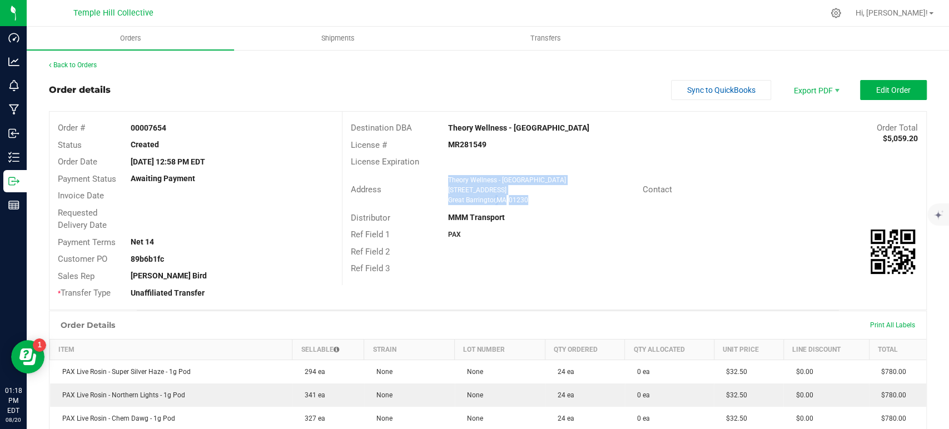
drag, startPoint x: 530, startPoint y: 203, endPoint x: 443, endPoint y: 183, distance: 88.9
click at [448, 183] on ngx-name-and-address "Theory Wellness - [GEOGRAPHIC_DATA] [STREET_ADDRESS]" at bounding box center [541, 190] width 186 height 30
copy ngx-name-and-address "Theory Wellness - [GEOGRAPHIC_DATA] [STREET_ADDRESS]"
click at [465, 145] on strong "MR281549" at bounding box center [467, 144] width 38 height 9
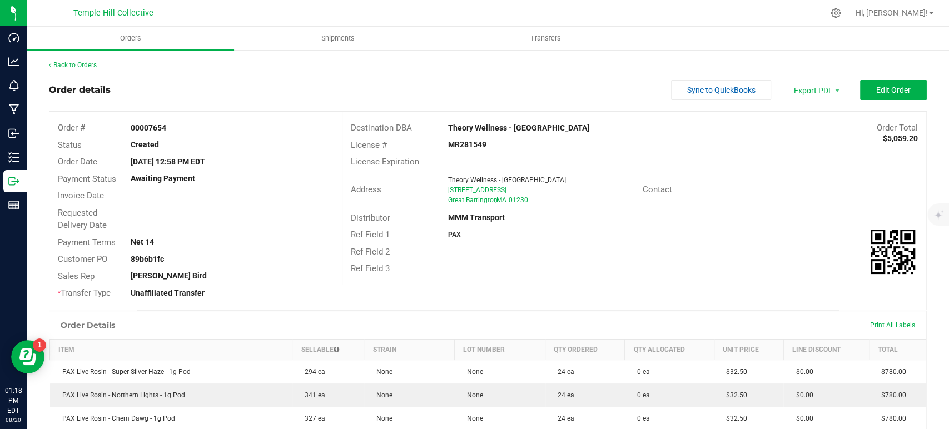
copy strong "MR281549"
click at [82, 66] on link "Back to Orders" at bounding box center [73, 65] width 48 height 8
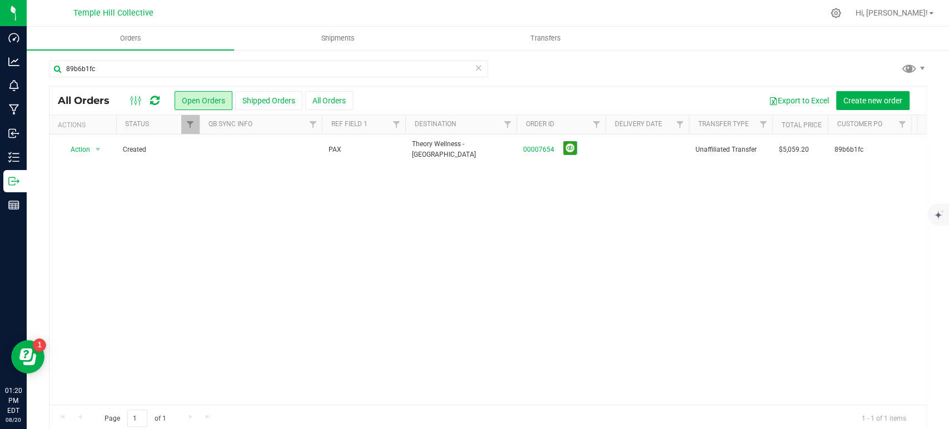
click at [475, 67] on icon at bounding box center [479, 67] width 8 height 13
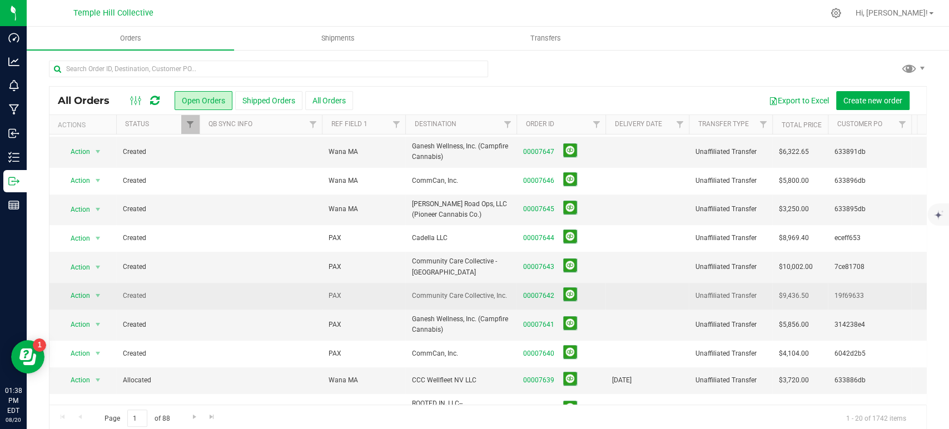
scroll to position [298, 0]
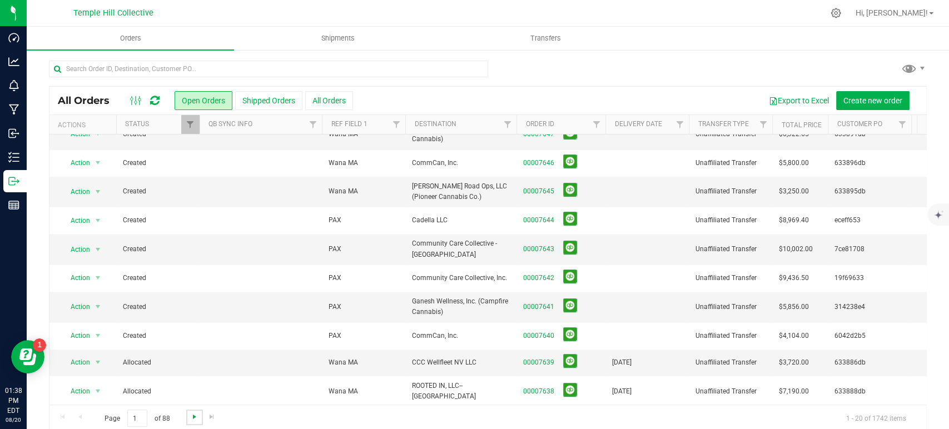
click at [190, 417] on span "Go to the next page" at bounding box center [194, 416] width 9 height 9
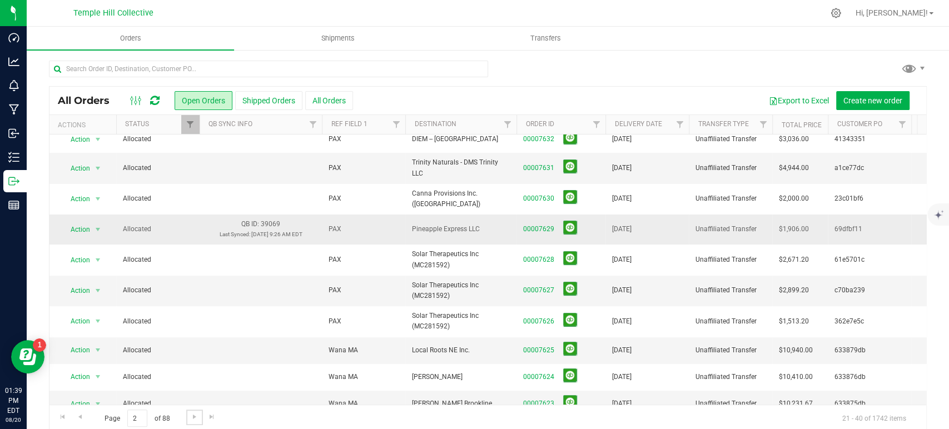
scroll to position [0, 0]
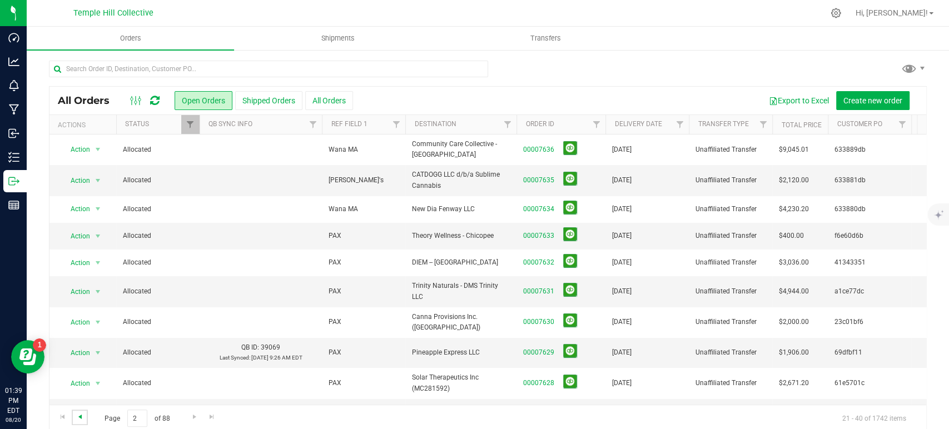
click at [80, 416] on span "Go to the previous page" at bounding box center [80, 416] width 9 height 9
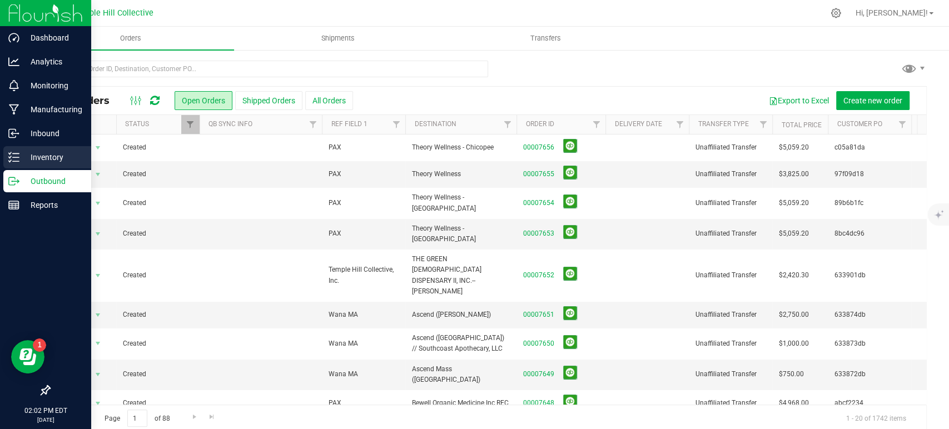
click at [18, 160] on icon at bounding box center [13, 157] width 11 height 11
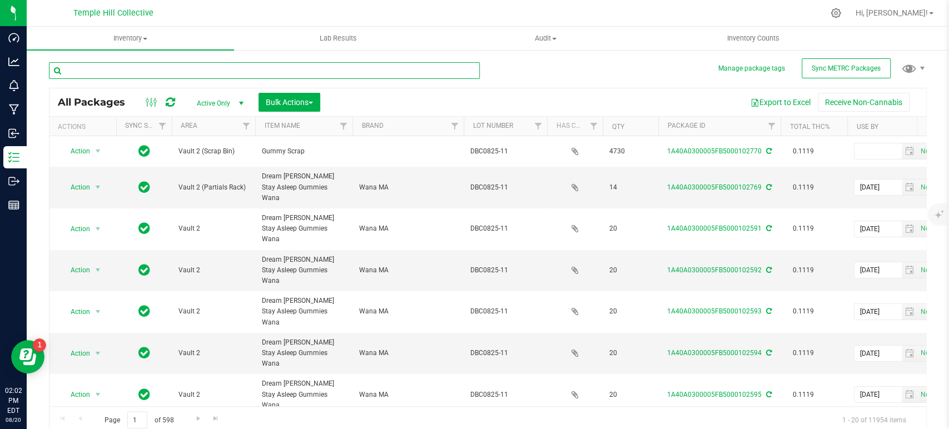
click at [403, 64] on input "text" at bounding box center [264, 70] width 431 height 17
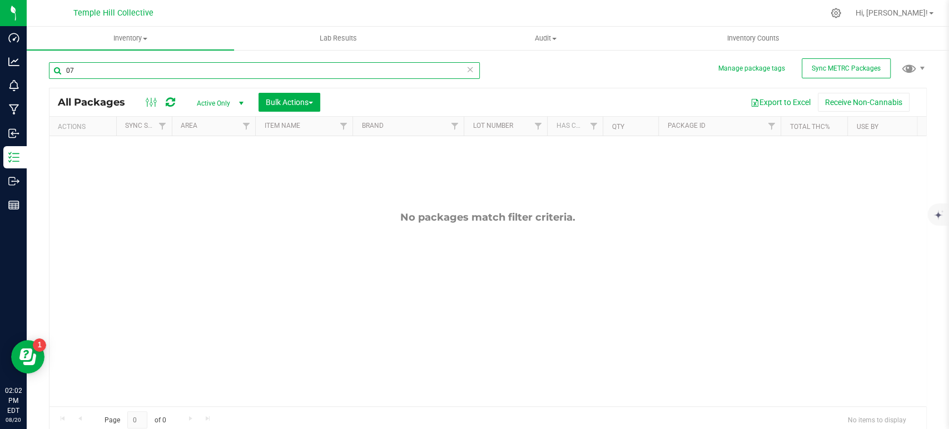
type input "0"
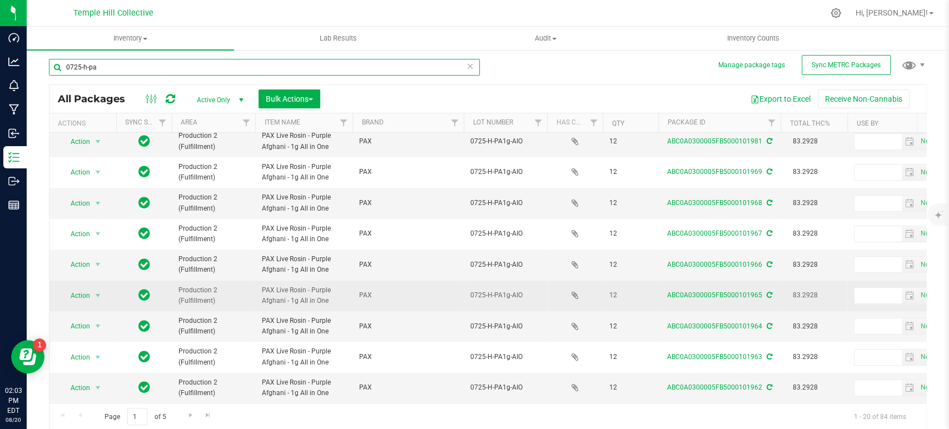
scroll to position [4, 0]
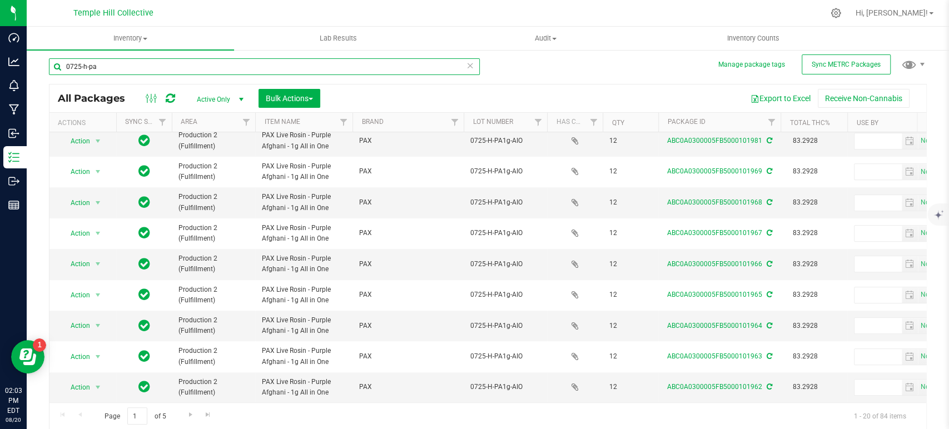
type input "0725-h-pa"
